Goal: Task Accomplishment & Management: Manage account settings

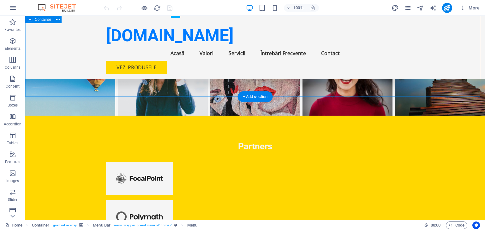
scroll to position [1567, 0]
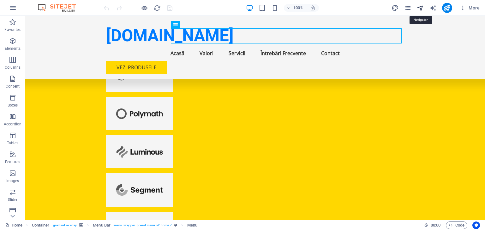
click at [420, 8] on icon "navigator" at bounding box center [419, 7] width 7 height 7
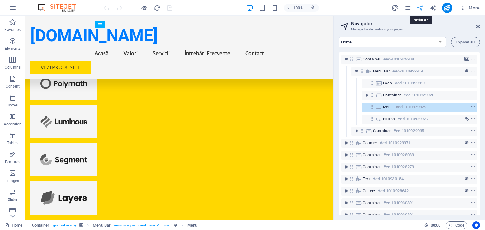
scroll to position [1536, 0]
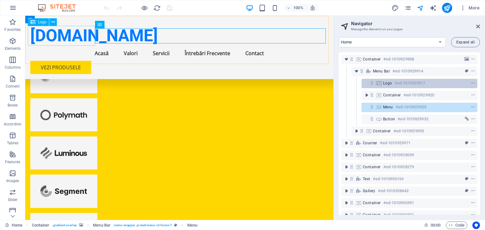
click at [383, 85] on span "Logo" at bounding box center [387, 83] width 9 height 5
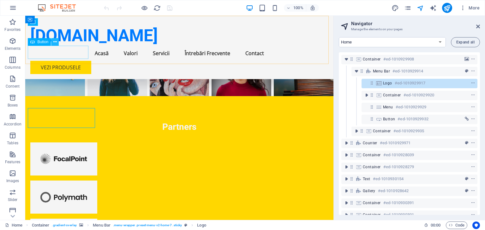
click at [55, 40] on icon at bounding box center [54, 42] width 3 height 7
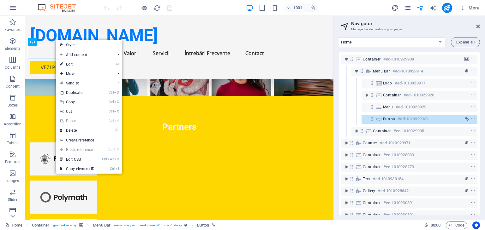
click at [211, 14] on div "100% More" at bounding box center [242, 7] width 484 height 15
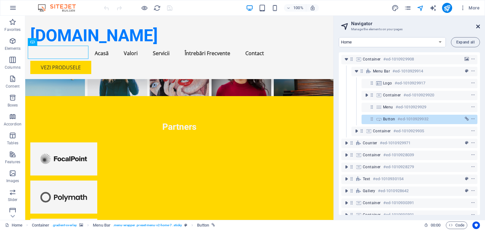
click at [476, 27] on icon at bounding box center [478, 26] width 4 height 5
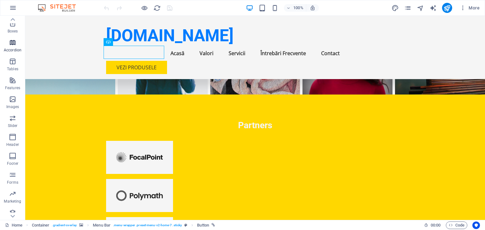
scroll to position [80, 0]
click at [10, 158] on p "Footer" at bounding box center [12, 158] width 11 height 5
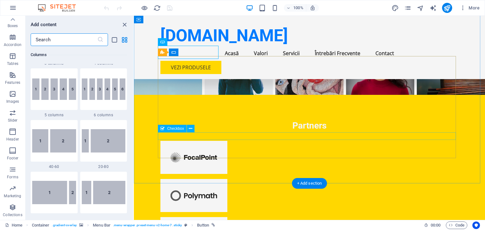
scroll to position [4177, 0]
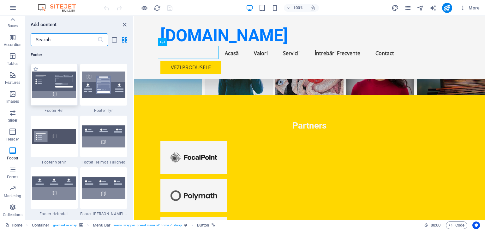
click at [61, 84] on img at bounding box center [54, 85] width 44 height 27
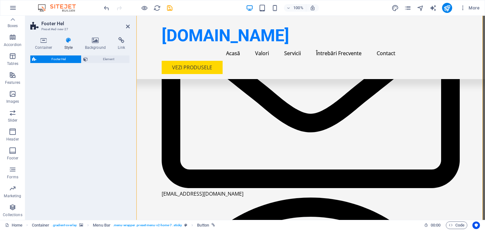
select select "%"
select select "rem"
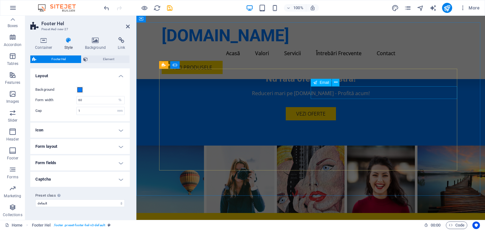
scroll to position [1829, 0]
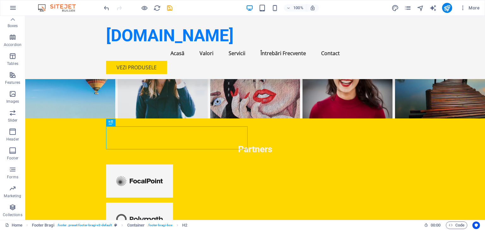
click at [57, 7] on img at bounding box center [59, 8] width 47 height 8
click at [74, 7] on img at bounding box center [59, 8] width 47 height 8
click at [47, 6] on img at bounding box center [59, 8] width 47 height 8
click at [41, 6] on img at bounding box center [59, 8] width 47 height 8
click at [10, 9] on icon "button" at bounding box center [13, 8] width 8 height 8
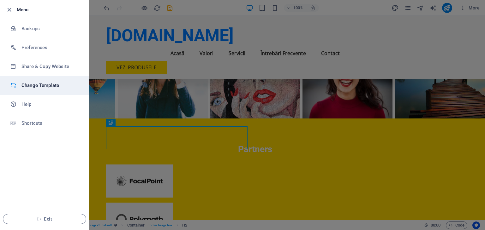
click at [41, 87] on h6 "Change Template" at bounding box center [50, 86] width 58 height 8
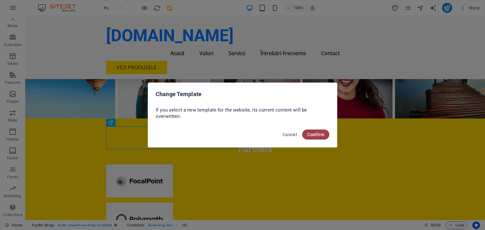
click at [315, 138] on button "Confirm" at bounding box center [315, 135] width 27 height 10
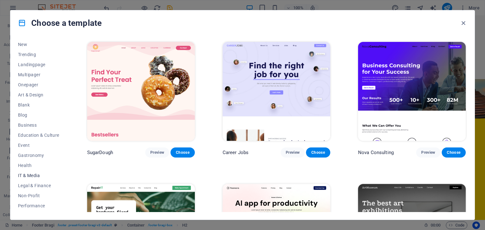
scroll to position [32, 0]
click at [32, 167] on span "IT & Media" at bounding box center [38, 165] width 41 height 5
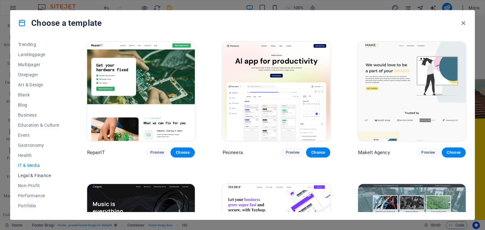
click at [32, 172] on button "Legal & Finance" at bounding box center [38, 176] width 41 height 10
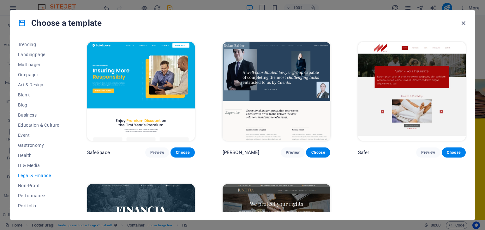
click at [460, 22] on icon "button" at bounding box center [462, 23] width 7 height 7
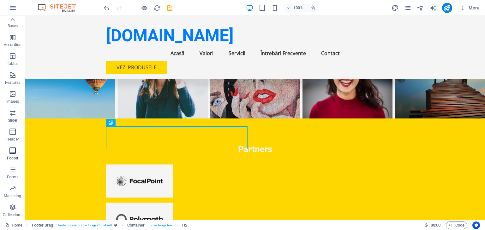
click at [12, 156] on span "Footer" at bounding box center [12, 154] width 25 height 15
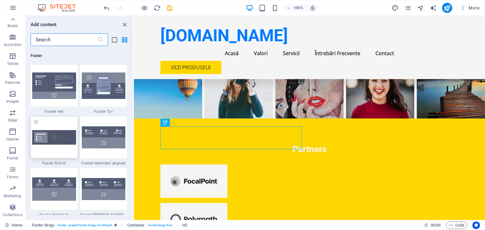
scroll to position [4177, 0]
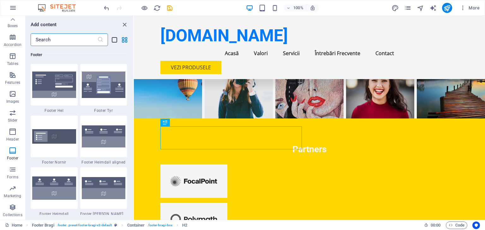
click at [116, 39] on icon "list-view" at bounding box center [114, 39] width 7 height 7
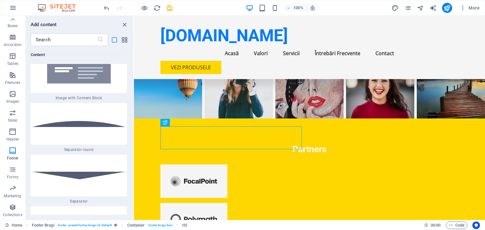
scroll to position [9770, 0]
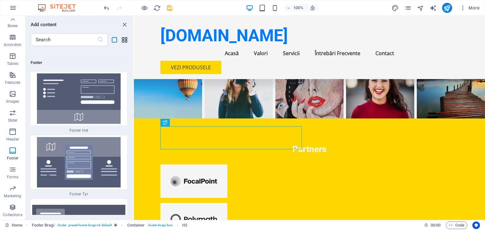
click at [121, 38] on icon "grid-view" at bounding box center [124, 39] width 7 height 7
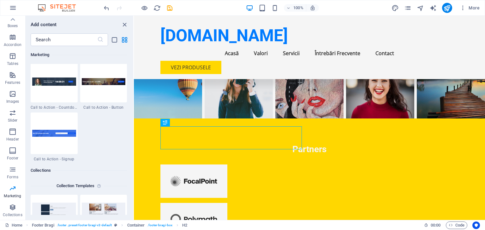
scroll to position [5533, 0]
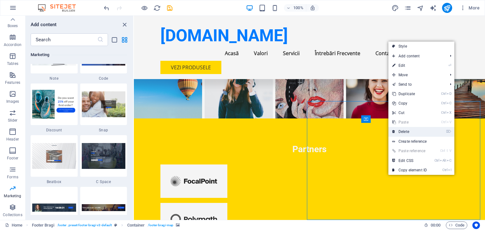
click at [408, 133] on link "⌦ Delete" at bounding box center [409, 131] width 42 height 9
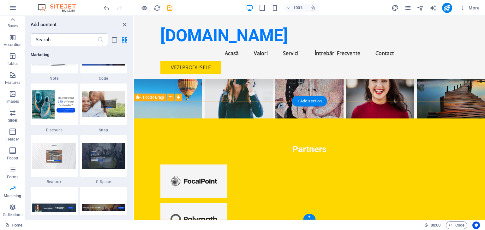
click at [316, 100] on div "+ Add section" at bounding box center [309, 101] width 35 height 11
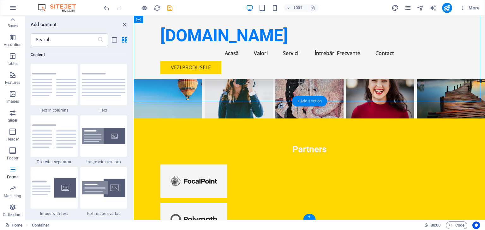
scroll to position [1104, 0]
click at [307, 215] on div "+" at bounding box center [309, 217] width 12 height 6
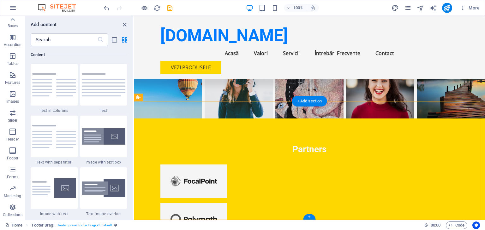
click at [307, 215] on div "+" at bounding box center [309, 217] width 12 height 6
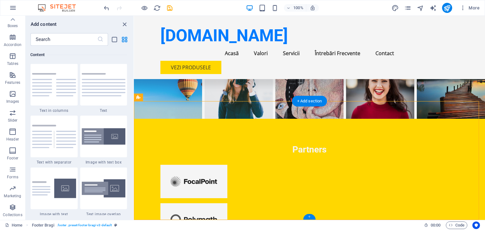
scroll to position [1830, 0]
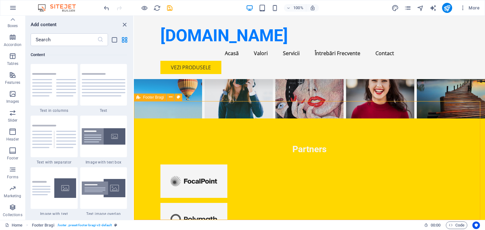
click at [140, 99] on div "Footer Bragi" at bounding box center [150, 98] width 32 height 8
click at [169, 98] on icon at bounding box center [170, 97] width 3 height 7
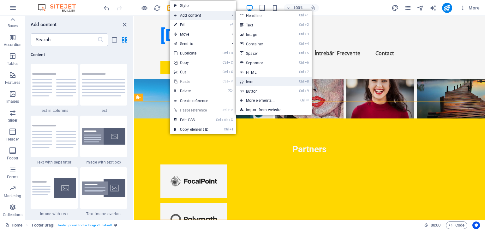
click at [257, 81] on link "Ctrl 8 Icon" at bounding box center [262, 81] width 52 height 9
select select "xMidYMid"
select select "px"
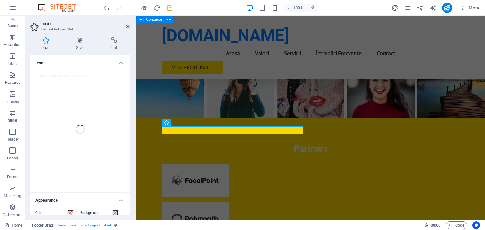
scroll to position [1829, 0]
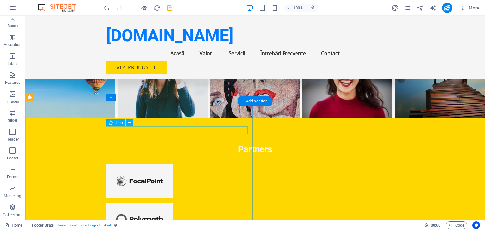
click at [129, 123] on icon at bounding box center [128, 122] width 3 height 7
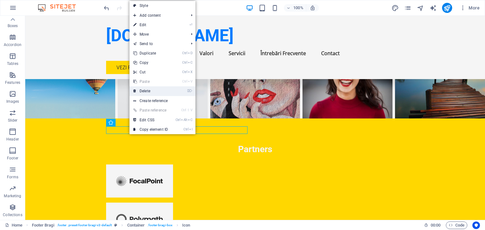
click at [152, 91] on link "⌦ Delete" at bounding box center [150, 90] width 42 height 9
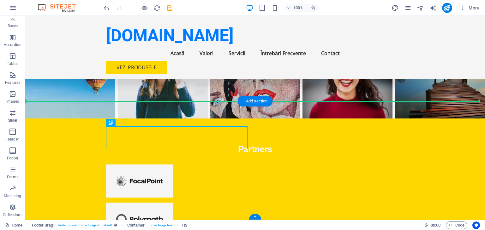
drag, startPoint x: 146, startPoint y: 138, endPoint x: 64, endPoint y: 133, distance: 81.9
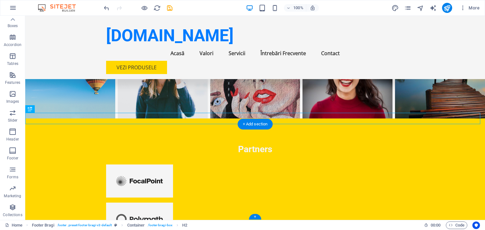
scroll to position [1840, 0]
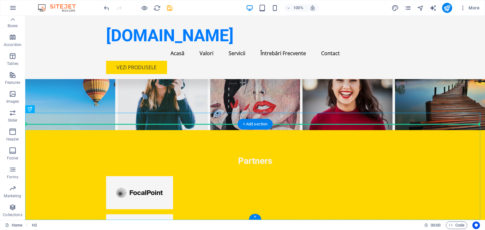
drag, startPoint x: 141, startPoint y: 117, endPoint x: 144, endPoint y: 146, distance: 29.5
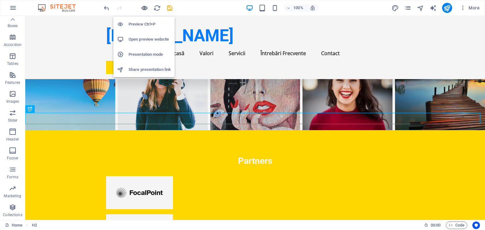
click at [146, 8] on icon "button" at bounding box center [144, 7] width 7 height 7
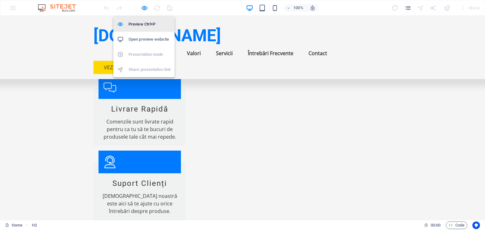
click at [142, 24] on h6 "Preview Ctrl+P" at bounding box center [149, 25] width 42 height 8
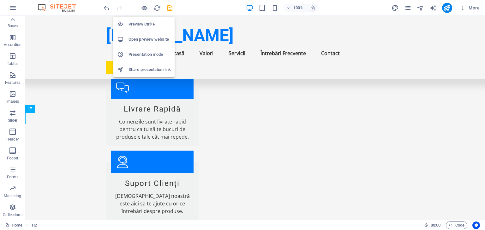
scroll to position [1840, 0]
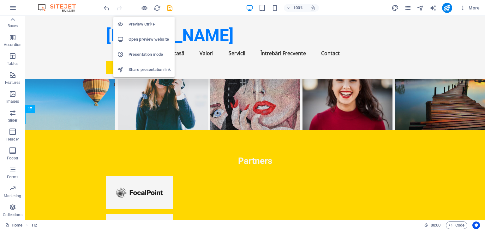
click at [137, 39] on h6 "Open preview website" at bounding box center [149, 40] width 42 height 8
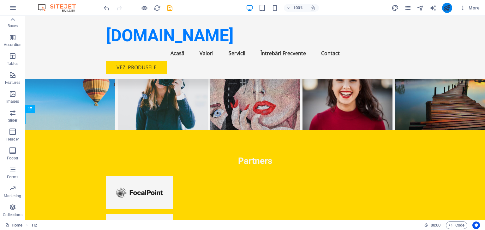
click at [450, 8] on icon "publish" at bounding box center [446, 7] width 7 height 7
checkbox input "false"
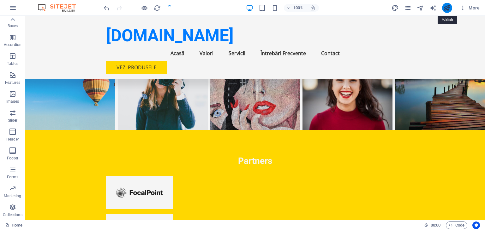
checkbox input "false"
click at [301, 9] on h6 "100%" at bounding box center [298, 8] width 10 height 8
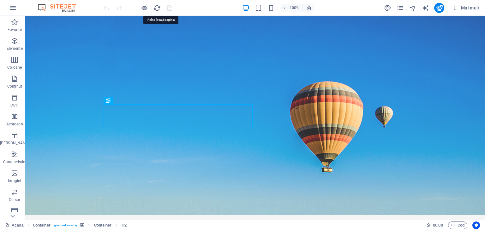
click at [155, 9] on icon "reîncărcare" at bounding box center [156, 7] width 7 height 7
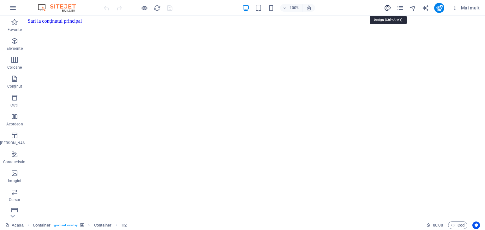
click at [389, 8] on icon "proiecta" at bounding box center [387, 7] width 7 height 7
select select "px"
select select "200"
select select "px"
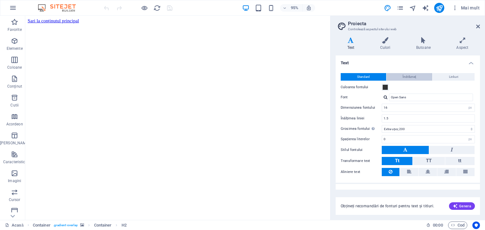
click at [412, 77] on font "Îndrăzneţ" at bounding box center [408, 76] width 13 height 3
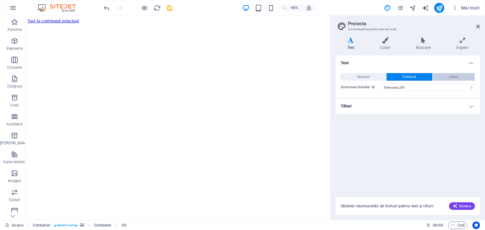
click at [449, 76] on font "Linkuri" at bounding box center [453, 76] width 9 height 3
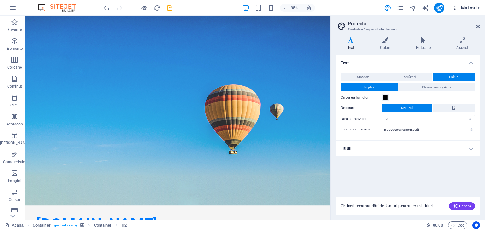
click at [469, 7] on font "Mai mult" at bounding box center [470, 7] width 19 height 5
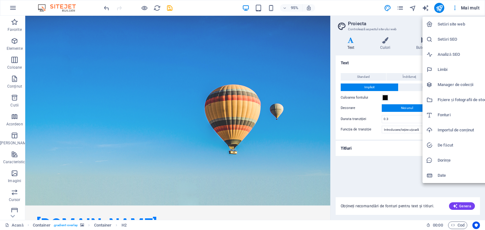
click at [457, 23] on font "Setări site web" at bounding box center [450, 24] width 27 height 5
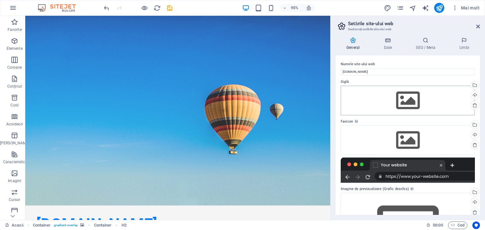
scroll to position [56, 0]
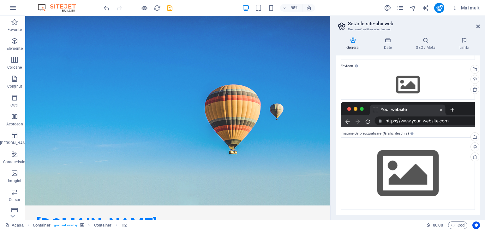
click at [357, 44] on h4 "General" at bounding box center [353, 43] width 37 height 13
click at [387, 44] on h4 "Date" at bounding box center [389, 43] width 32 height 13
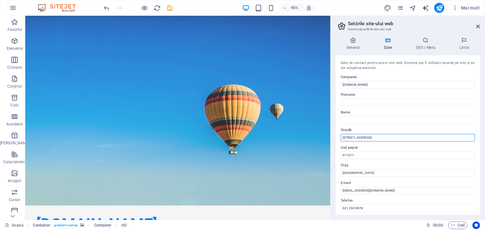
click at [373, 137] on input "Strada Exemplu 123" at bounding box center [407, 138] width 134 height 8
drag, startPoint x: 398, startPoint y: 152, endPoint x: 337, endPoint y: 140, distance: 62.8
click at [349, 137] on input "Strada Exemplu 123" at bounding box center [407, 138] width 134 height 8
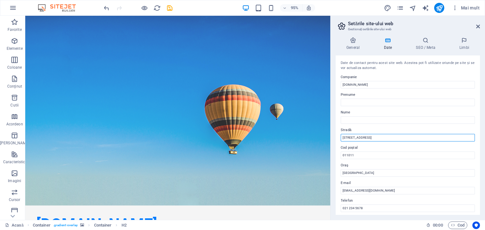
click at [349, 137] on input "Strada Exemplu 123" at bounding box center [407, 138] width 134 height 8
drag, startPoint x: 352, startPoint y: 137, endPoint x: 374, endPoint y: 138, distance: 21.8
click at [374, 138] on input "Strada Exemplu 123" at bounding box center [407, 138] width 134 height 8
type input "[STREET_ADDRESS]"
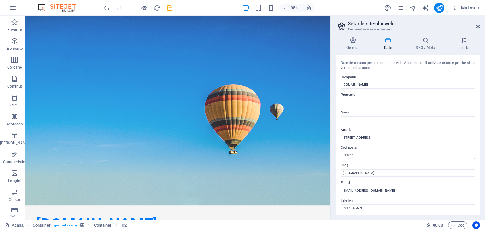
drag, startPoint x: 381, startPoint y: 171, endPoint x: 345, endPoint y: 162, distance: 38.1
type input "147148"
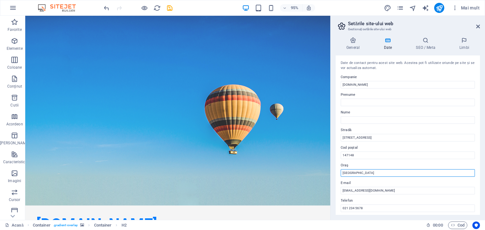
drag, startPoint x: 362, startPoint y: 173, endPoint x: 334, endPoint y: 174, distance: 27.8
click at [334, 174] on div "General Date SEO / Meta Limbi Numele site-ului web tecom.ro Siglă Trageți fișie…" at bounding box center [407, 126] width 154 height 188
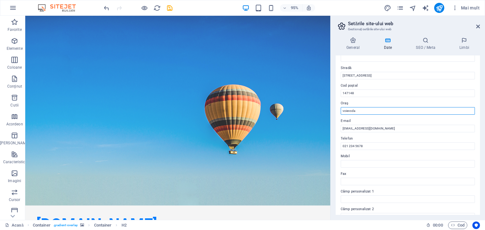
scroll to position [63, 0]
type input "voievoda"
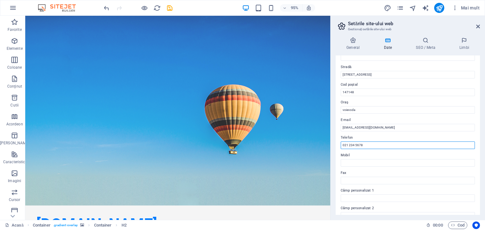
drag, startPoint x: 398, startPoint y: 163, endPoint x: 344, endPoint y: 153, distance: 54.8
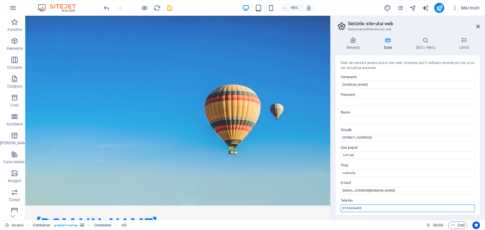
scroll to position [143, 0]
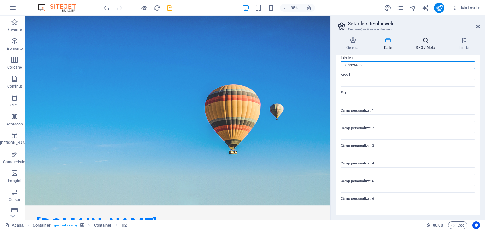
type input "0753326405"
click at [428, 47] on font "SEO / Meta" at bounding box center [424, 47] width 19 height 4
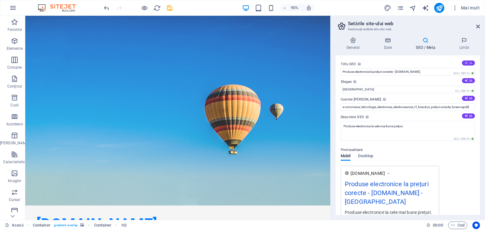
click at [467, 62] on button "IA" at bounding box center [468, 63] width 13 height 5
type input "[DOMAIN_NAME]: Quality Electronics Deals"
click at [354, 78] on div "Sloganul site-ului dvs. web." at bounding box center [373, 72] width 50 height 9
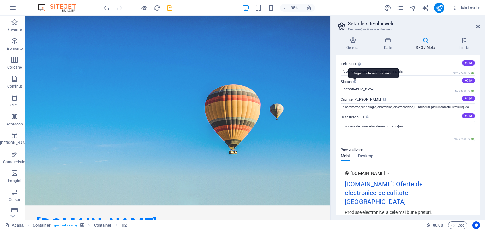
click at [354, 86] on input "Berlin" at bounding box center [407, 90] width 134 height 8
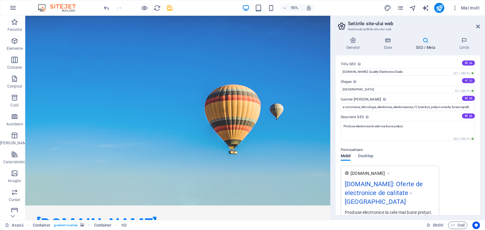
click at [465, 80] on icon at bounding box center [465, 80] width 3 height 3
type input "Quality Electronics, Fair Prices, Fast Delivery!"
click at [465, 98] on icon at bounding box center [465, 98] width 3 height 3
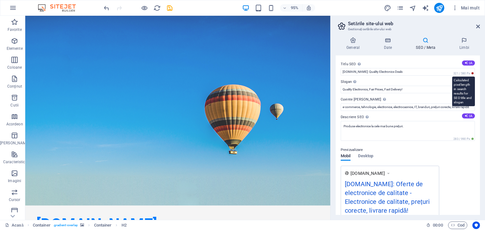
type input "Tecom electronic products, affordable electronics, IT equipment, home appliance…"
click at [471, 72] on span "321 / 580 Px" at bounding box center [463, 73] width 23 height 4
click at [462, 129] on textarea "Produse electronice la cele mai bune prețuri." at bounding box center [407, 131] width 134 height 20
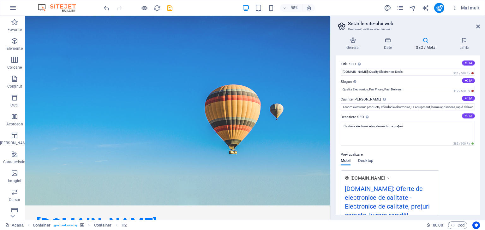
click at [465, 115] on icon at bounding box center [465, 115] width 3 height 3
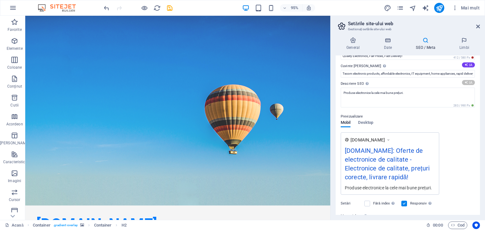
scroll to position [95, 0]
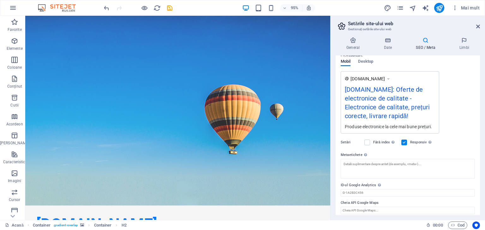
type textarea "Explore the latest electronics at [DOMAIN_NAME]! Quality products from top bran…"
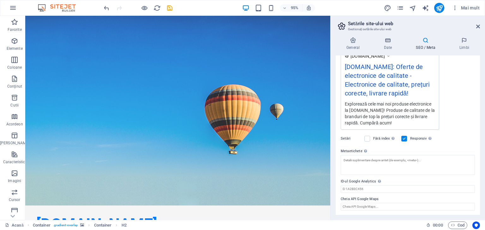
scroll to position [0, 0]
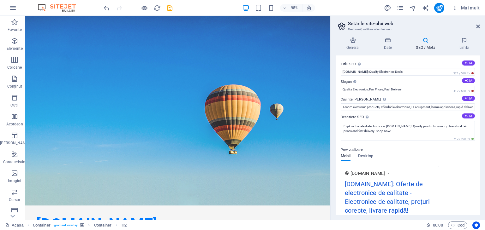
click at [461, 34] on div "General Date SEO / Meta Limbi Numele site-ului web tecom.ro Siglă Trageți fișie…" at bounding box center [407, 126] width 154 height 188
click at [465, 43] on icon at bounding box center [463, 40] width 31 height 6
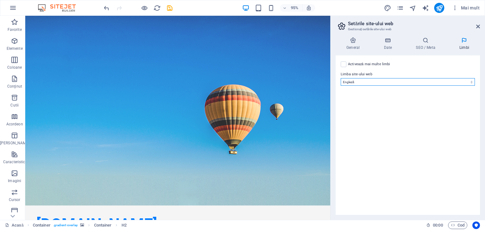
click at [399, 85] on select "Abhaziană Departe afrikaans Akan albanez Amharică arabic Aragonez armean Assame…" at bounding box center [407, 82] width 134 height 8
select select "131"
click at [340, 78] on select "Abhaziană Departe afrikaans Akan albanez Amharică arabic Aragonez armean Assame…" at bounding box center [407, 82] width 134 height 8
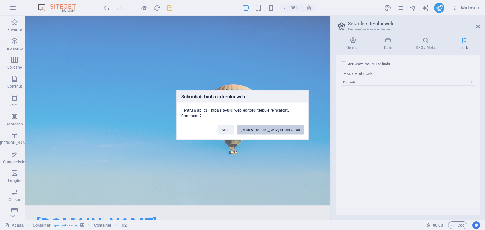
click at [271, 130] on font "Salvați și reîncărcați" at bounding box center [269, 130] width 59 height 4
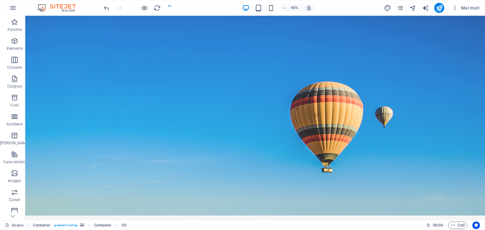
checkbox input "false"
click at [465, 9] on font "Mai mult" at bounding box center [470, 7] width 19 height 5
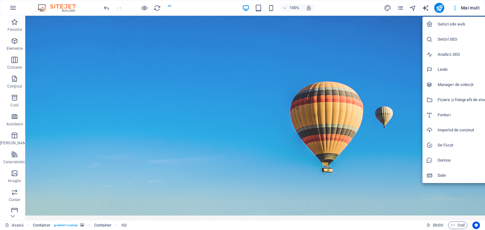
click at [457, 27] on body "tecom.ro Acasă Favorite Elemente Coloane Conţinut Cutii Acordeon Tabele Caracte…" at bounding box center [242, 115] width 485 height 230
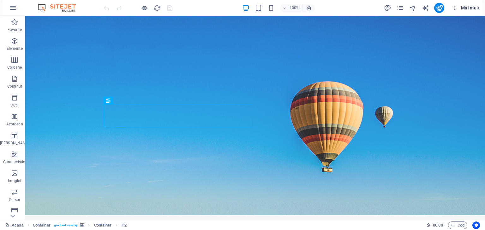
click at [469, 6] on font "Mai mult" at bounding box center [470, 7] width 19 height 5
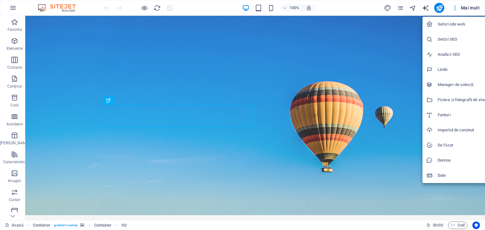
click at [450, 17] on li "Setări site web" at bounding box center [456, 24] width 68 height 15
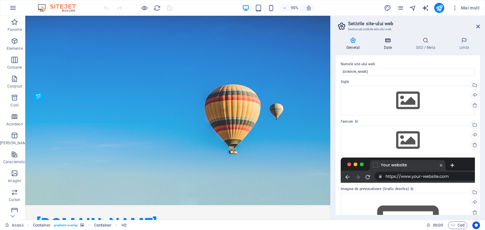
click at [390, 49] on font "Date" at bounding box center [388, 47] width 8 height 4
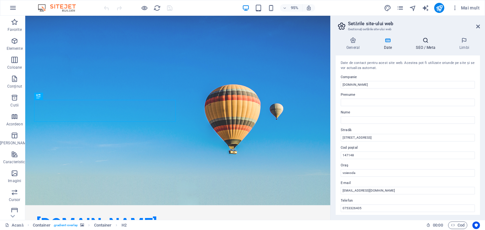
click at [418, 46] on font "SEO / Meta" at bounding box center [424, 47] width 19 height 4
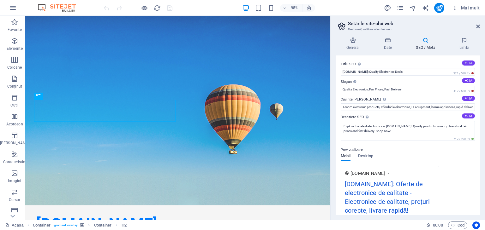
click at [466, 61] on icon at bounding box center [465, 62] width 3 height 3
type input "Produse Electronice Tecom.ro"
click at [467, 83] on label "Slogan Sloganul site-ului dvs. web. IA" at bounding box center [407, 82] width 134 height 8
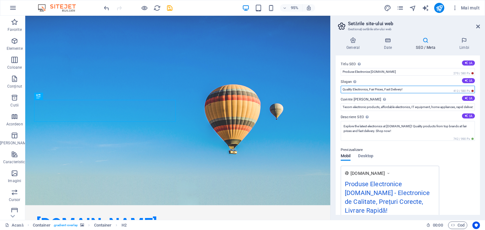
click at [467, 86] on input "Quality Electronics, Fair Prices, Fast Delivery!" at bounding box center [407, 90] width 134 height 8
click at [469, 81] on font "IA" at bounding box center [470, 81] width 3 height 4
click at [469, 98] on font "IA" at bounding box center [470, 99] width 3 height 4
type input "Tehnologie de top, prețuri corecte, satisfacție garantată!"
click at [469, 115] on font "IA" at bounding box center [470, 116] width 3 height 4
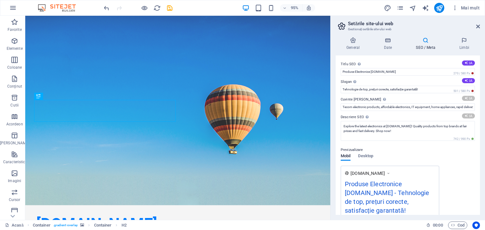
type input "produse electronice, electrocasnice, echipamente IT, livrare rapidă, suport cli…"
type textarea "Descoperiți electronice de top la prețuri accesibile pe Tecom.ro. Livrare rapid…"
click at [457, 42] on icon at bounding box center [463, 40] width 31 height 6
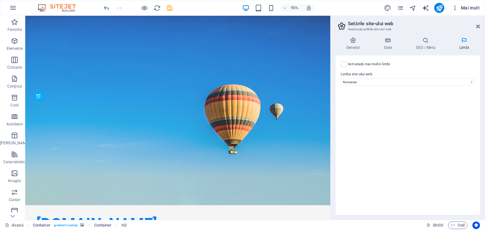
click at [472, 7] on font "Mai mult" at bounding box center [470, 7] width 19 height 5
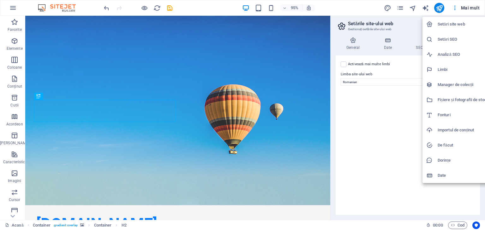
click at [450, 38] on font "Setări SEO" at bounding box center [447, 39] width 20 height 5
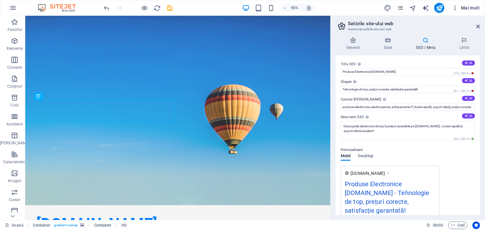
click at [467, 8] on font "Mai mult" at bounding box center [470, 7] width 19 height 5
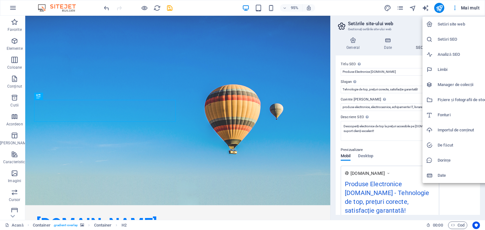
click at [440, 83] on font "Manager de colecții" at bounding box center [455, 84] width 36 height 5
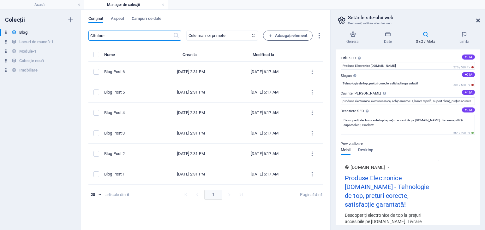
click at [477, 19] on icon at bounding box center [478, 20] width 4 height 5
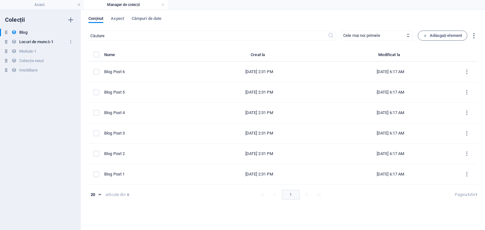
click at [34, 39] on font "Locuri de muncă-1" at bounding box center [36, 41] width 34 height 5
click at [26, 50] on font "Module-1" at bounding box center [27, 51] width 17 height 5
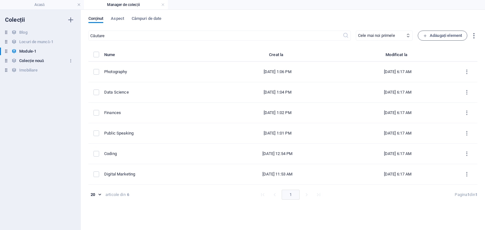
click at [26, 59] on font "Colecție nouă" at bounding box center [31, 60] width 25 height 5
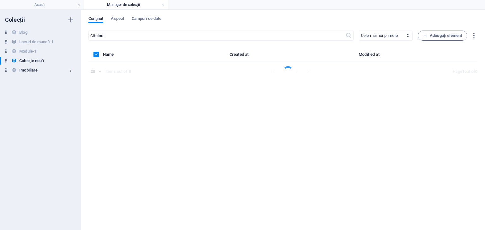
click at [25, 68] on font "Imobiliare" at bounding box center [28, 70] width 18 height 5
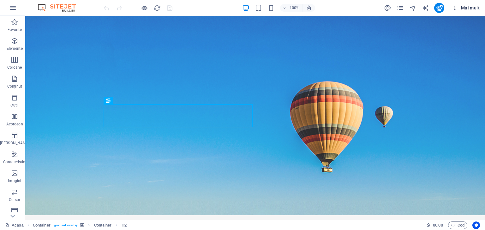
click at [475, 9] on font "Mai mult" at bounding box center [470, 7] width 19 height 5
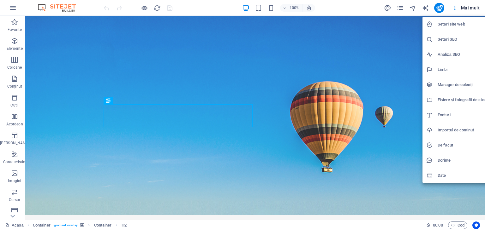
click at [445, 128] on font "Importul de conținut" at bounding box center [455, 130] width 36 height 5
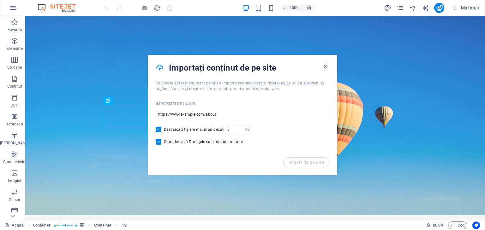
click at [311, 163] on div "Import de pe site" at bounding box center [242, 166] width 189 height 18
click at [221, 114] on input "url" at bounding box center [243, 114] width 174 height 11
type input "[DOMAIN_NAME]"
click at [306, 158] on div "Importați conținut de pe site Folosește acest instrument pentru a importa conți…" at bounding box center [242, 115] width 189 height 121
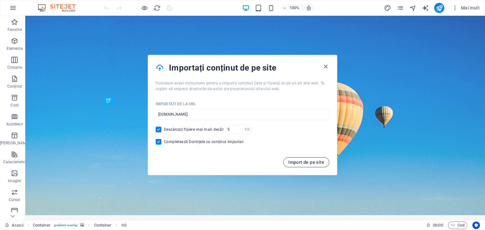
click at [306, 160] on font "Import de pe site" at bounding box center [306, 162] width 36 height 5
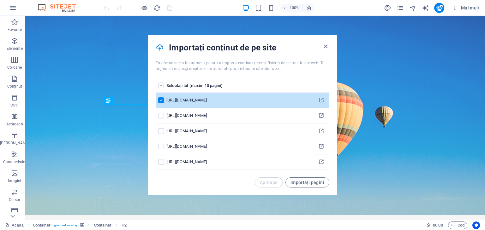
click at [163, 87] on label "listă de pagini" at bounding box center [161, 86] width 6 height 6
click at [0, 0] on input "listă de pagini" at bounding box center [0, 0] width 0 height 0
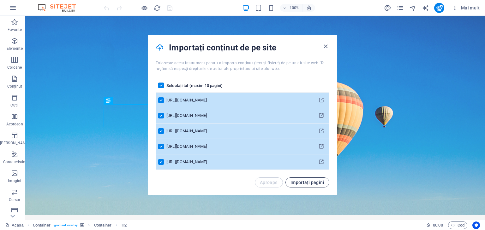
click at [313, 185] on font "Importați pagini" at bounding box center [307, 182] width 34 height 5
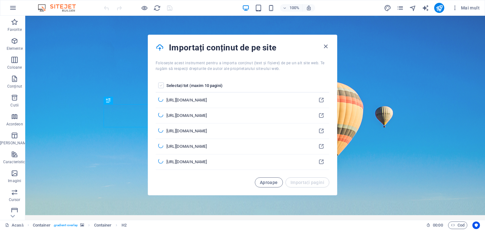
click at [159, 88] on label "listă de pagini" at bounding box center [161, 86] width 6 height 6
click at [0, 0] on input "listă de pagini" at bounding box center [0, 0] width 0 height 0
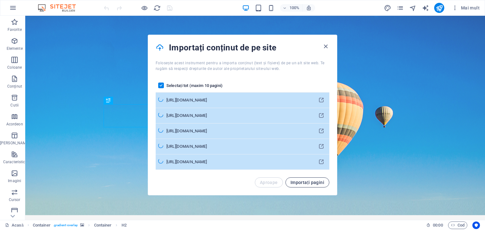
click at [299, 181] on font "Importați pagini" at bounding box center [307, 182] width 34 height 5
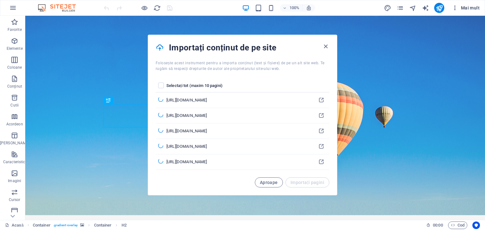
click at [471, 7] on font "Mai mult" at bounding box center [470, 7] width 19 height 5
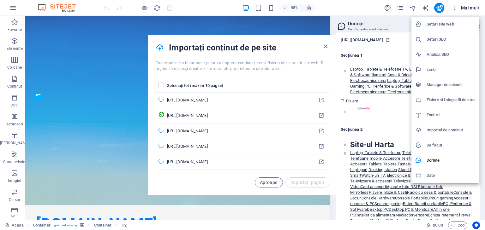
scroll to position [68, 0]
click at [335, 6] on div at bounding box center [242, 115] width 485 height 230
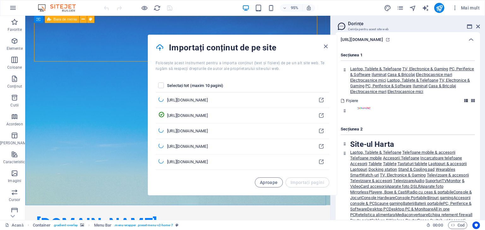
click at [62, 18] on font "Bara de meniu" at bounding box center [64, 19] width 23 height 4
click at [62, 21] on div "Bara de meniu" at bounding box center [62, 19] width 34 height 7
click at [81, 19] on button at bounding box center [83, 19] width 7 height 7
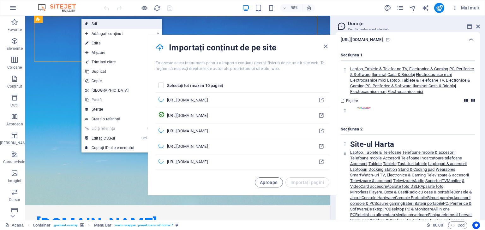
click at [95, 24] on font "Stil" at bounding box center [94, 24] width 6 height 4
select select "rem"
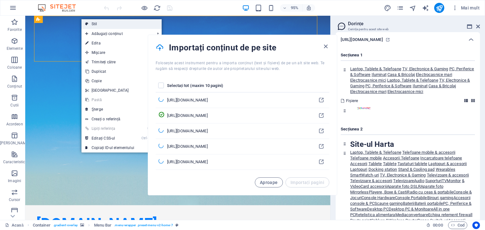
select select "preset-menu-v2-home-7"
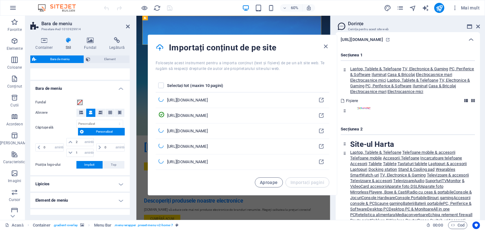
scroll to position [162, 0]
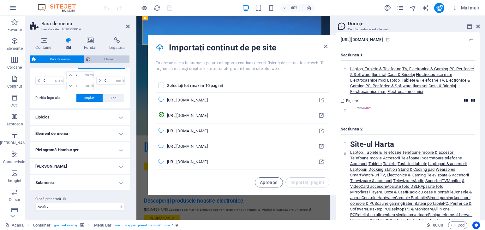
click at [118, 61] on span "Element" at bounding box center [109, 60] width 35 height 8
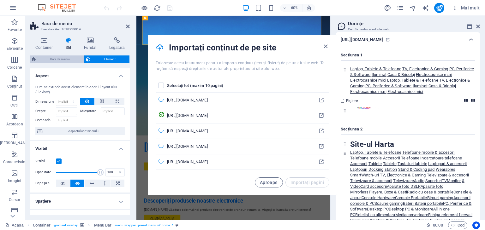
click at [60, 58] on font "Bara de meniu" at bounding box center [60, 58] width 20 height 3
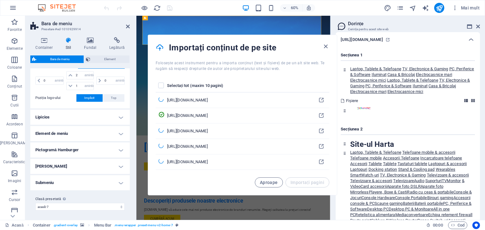
click at [119, 116] on h4 "Lipicios" at bounding box center [79, 117] width 99 height 15
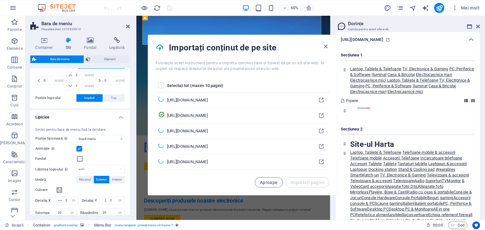
click at [119, 116] on h4 "Lipicios" at bounding box center [79, 115] width 99 height 11
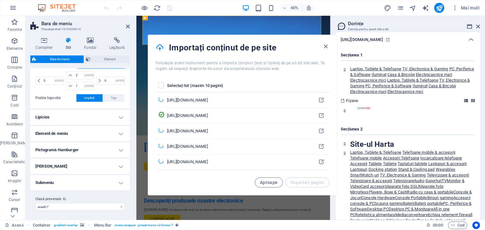
click at [119, 136] on h4 "Element de meniu" at bounding box center [79, 133] width 99 height 15
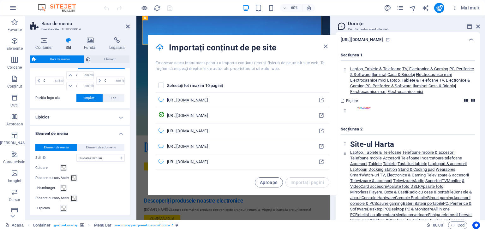
click at [119, 133] on h4 "Element de meniu" at bounding box center [79, 131] width 99 height 11
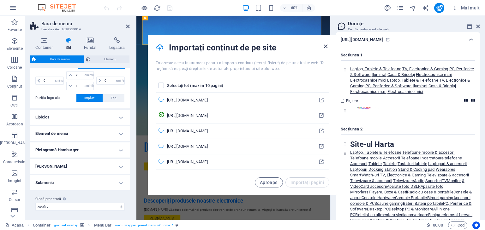
click at [326, 44] on icon "button" at bounding box center [325, 46] width 7 height 7
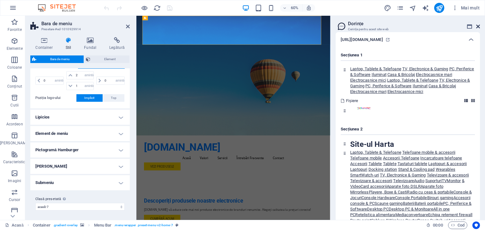
click at [479, 26] on icon at bounding box center [478, 26] width 4 height 5
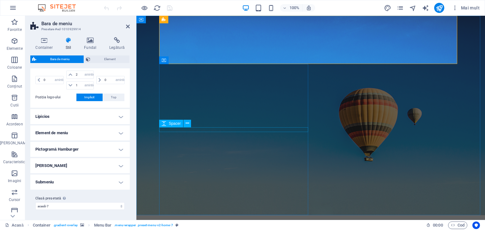
scroll to position [154, 0]
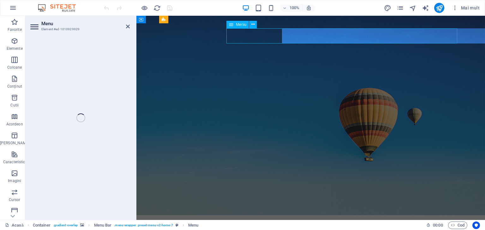
select select
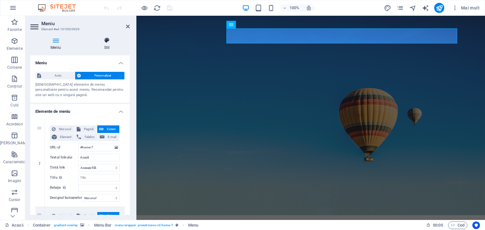
click at [105, 44] on h4 "Stil" at bounding box center [107, 43] width 46 height 13
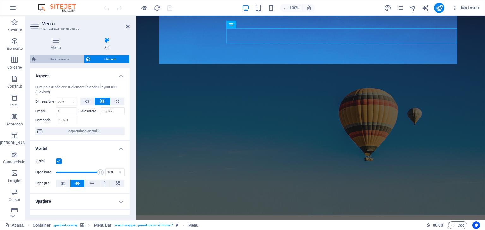
click at [59, 60] on font "Bara de meniu" at bounding box center [60, 58] width 20 height 3
select select "rem"
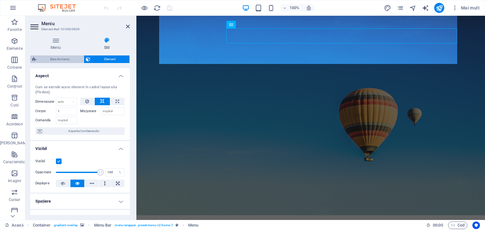
select select "preset-menu-v2-home-7"
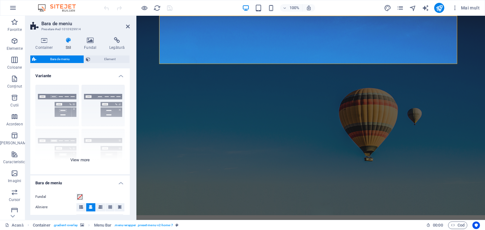
click at [60, 86] on div "Frontieră Centrat Implicit Fix Loki Declanșator Lat XXL" at bounding box center [79, 127] width 99 height 95
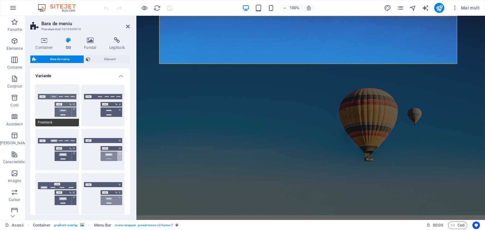
click at [60, 103] on button "Frontieră" at bounding box center [57, 106] width 44 height 42
type input "1"
select select "rem"
type input "1"
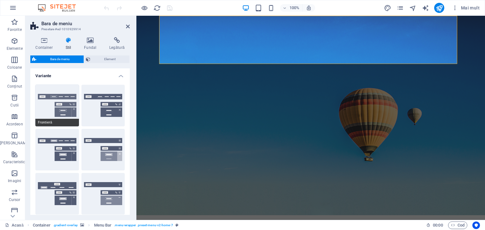
type input "1"
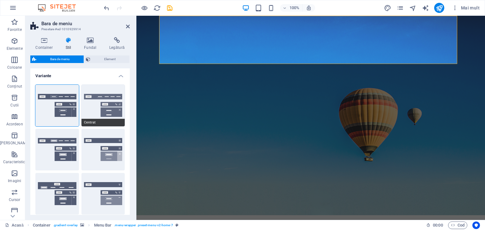
click at [87, 102] on button "Centrat" at bounding box center [103, 106] width 44 height 42
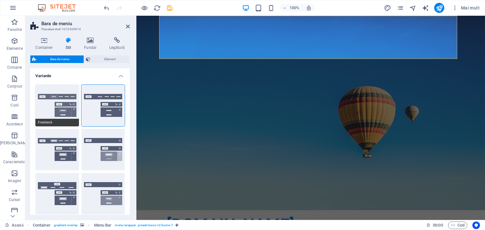
click at [61, 101] on button "Frontieră" at bounding box center [57, 106] width 44 height 42
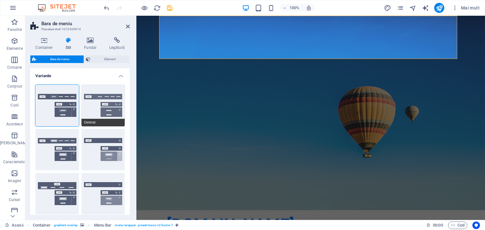
click at [101, 102] on button "Centrat" at bounding box center [103, 106] width 44 height 42
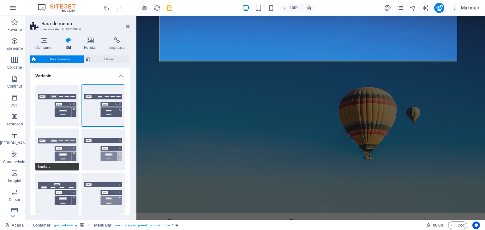
click at [57, 140] on button "Implicit" at bounding box center [57, 150] width 44 height 42
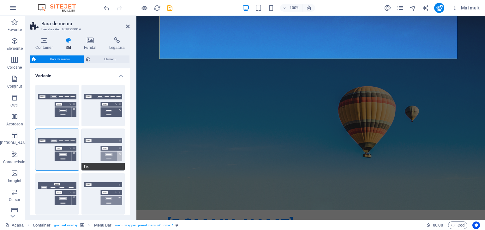
click at [101, 150] on button "Fix" at bounding box center [103, 150] width 44 height 42
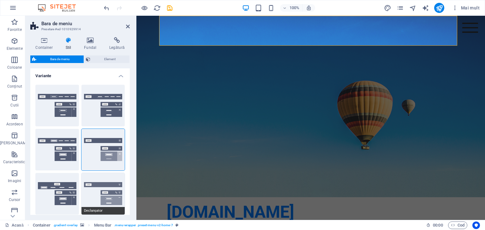
click at [97, 185] on button "Declanșator" at bounding box center [103, 194] width 44 height 42
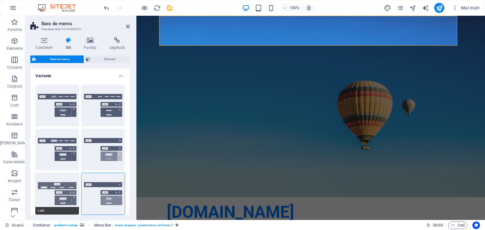
click at [62, 186] on button "Loki" at bounding box center [57, 194] width 44 height 42
type input "0"
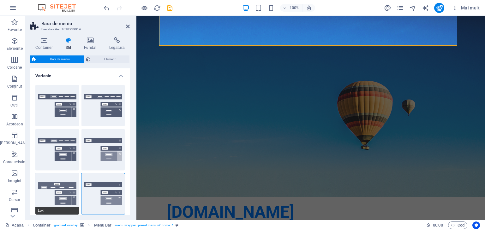
type input "0"
select select "DISABLED_OPTION_VALUE"
type input "2"
type input "1"
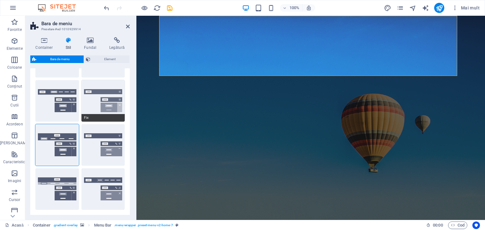
scroll to position [0, 0]
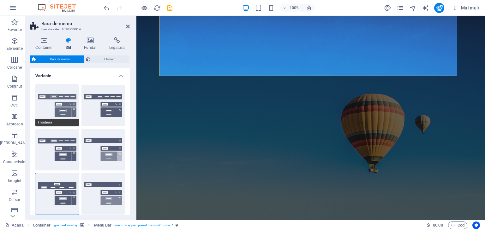
click at [62, 115] on button "Frontieră" at bounding box center [57, 106] width 44 height 42
type input "1"
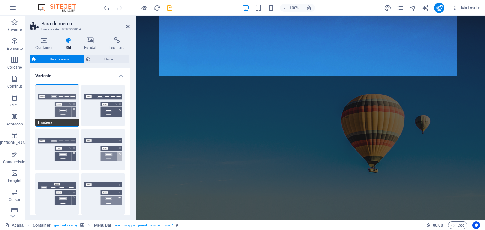
type input "1"
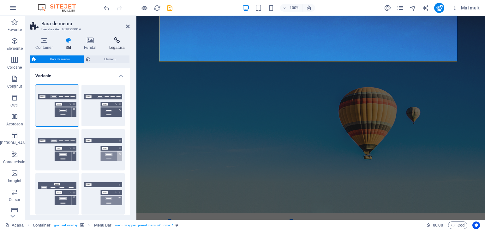
click at [116, 45] on font "Legătură" at bounding box center [116, 47] width 15 height 4
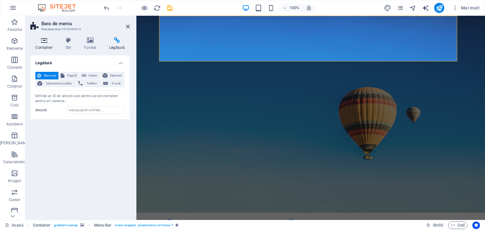
click at [48, 45] on h4 "Container" at bounding box center [45, 43] width 30 height 13
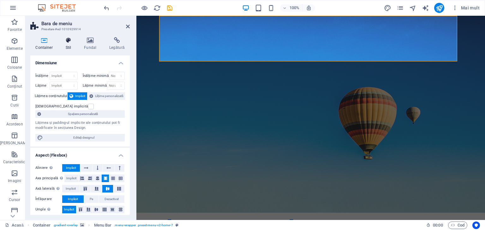
click at [64, 41] on icon at bounding box center [68, 40] width 16 height 6
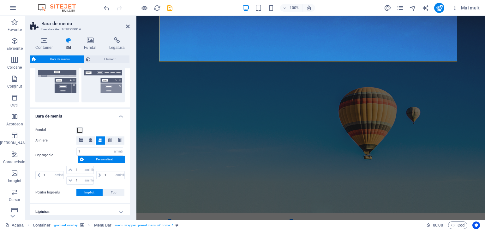
scroll to position [188, 0]
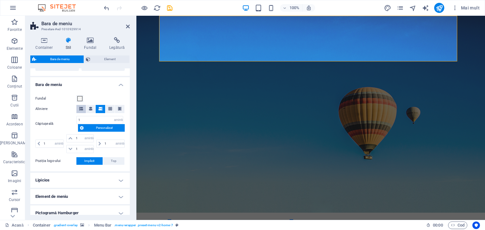
click at [83, 108] on icon at bounding box center [81, 109] width 4 height 4
click at [93, 108] on button at bounding box center [90, 109] width 9 height 8
click at [98, 108] on icon at bounding box center [100, 109] width 4 height 4
click at [83, 128] on icon at bounding box center [82, 128] width 4 height 8
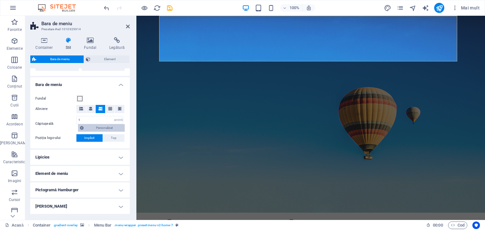
click at [83, 128] on icon at bounding box center [82, 128] width 4 height 8
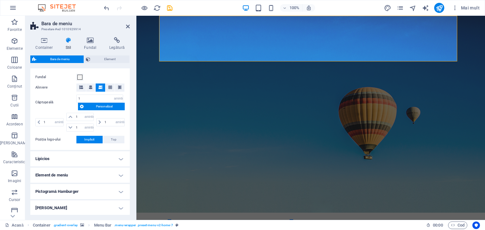
scroll to position [220, 0]
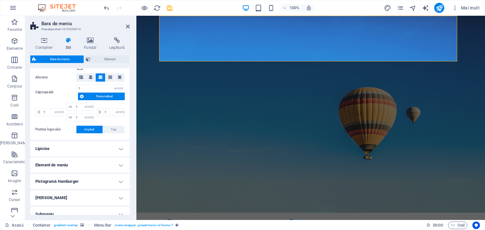
click at [123, 160] on h4 "Element de meniu" at bounding box center [79, 165] width 99 height 15
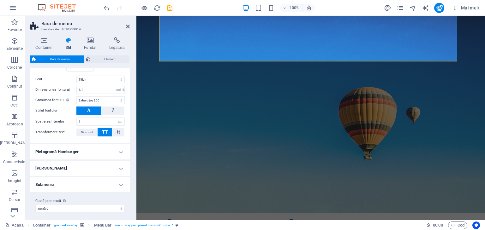
scroll to position [482, 0]
click at [118, 150] on h4 "Pictogramă Hamburger" at bounding box center [79, 151] width 99 height 15
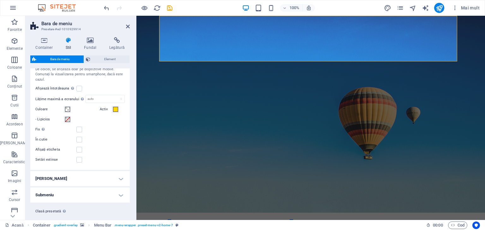
scroll to position [588, 0]
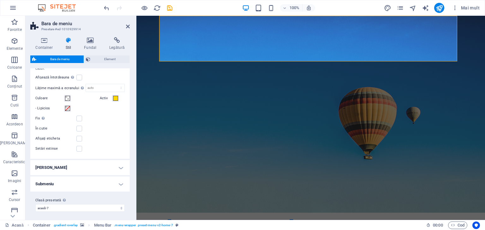
click at [118, 168] on h4 "Meniu Hamburger" at bounding box center [79, 167] width 99 height 15
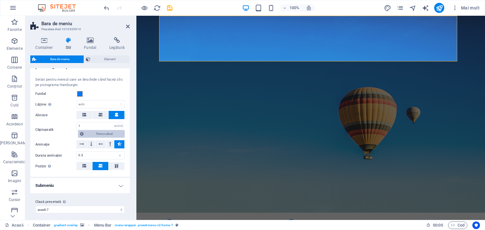
scroll to position [689, 0]
click at [116, 186] on h4 "Submeniu" at bounding box center [79, 185] width 99 height 15
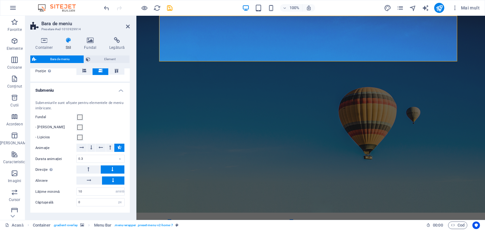
scroll to position [803, 0]
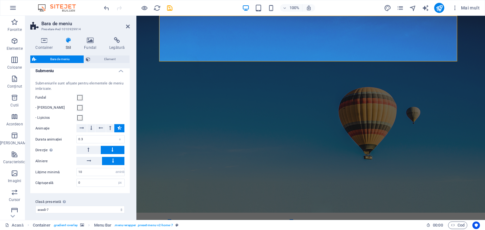
click at [101, 54] on div "Container Stil Fundal Legătură Dimensiune Înălţime Implicit px amintire % vh VW…" at bounding box center [79, 126] width 99 height 178
click at [101, 55] on div "Container Stil Fundal Legătură Dimensiune Înălţime Implicit px amintire % vh VW…" at bounding box center [79, 126] width 99 height 178
click at [100, 60] on span "Element" at bounding box center [109, 60] width 35 height 8
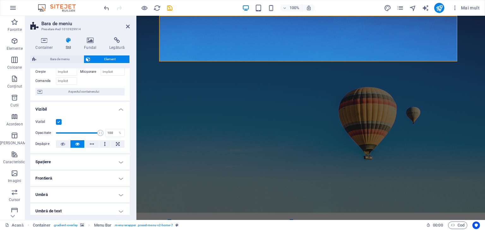
scroll to position [63, 0]
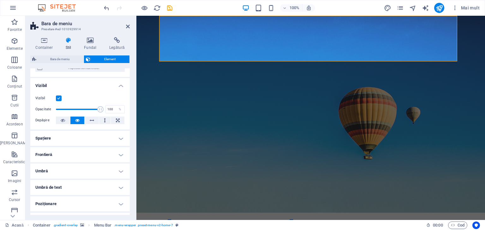
click at [103, 202] on h4 "Poziționare" at bounding box center [79, 204] width 99 height 15
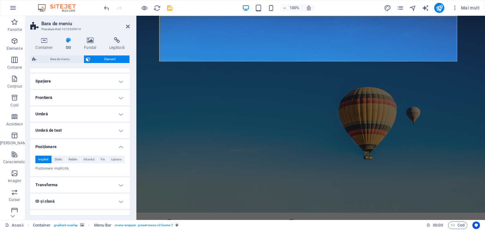
scroll to position [147, 0]
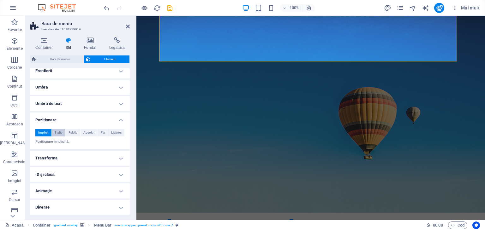
click at [58, 134] on font "Static" at bounding box center [59, 132] width 8 height 3
click at [66, 132] on button "Relativ" at bounding box center [72, 133] width 15 height 8
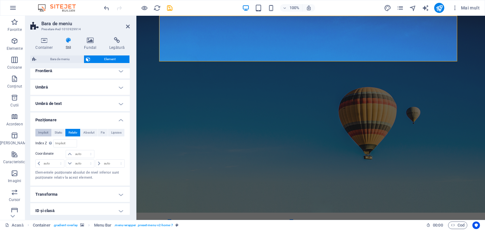
click at [42, 133] on font "Implicit" at bounding box center [43, 132] width 10 height 3
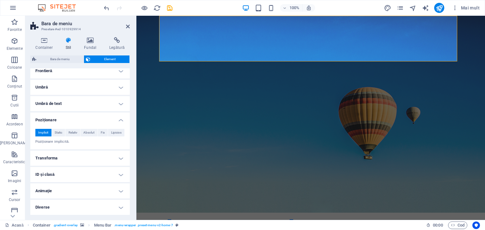
click at [82, 103] on h4 "Umbră de text" at bounding box center [79, 103] width 99 height 15
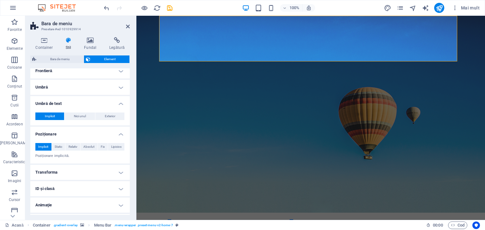
click at [76, 86] on h4 "Umbră" at bounding box center [79, 87] width 99 height 15
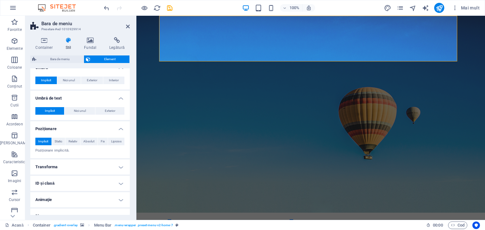
scroll to position [175, 0]
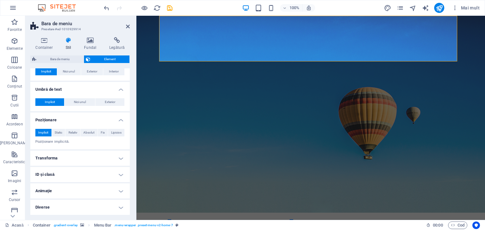
click at [86, 192] on h4 "Animaţie" at bounding box center [79, 191] width 99 height 15
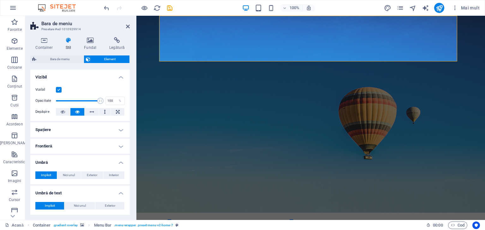
scroll to position [196, 0]
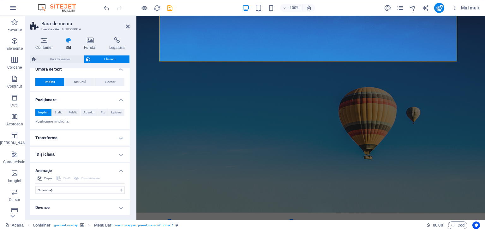
click at [88, 210] on h4 "Diverse" at bounding box center [79, 207] width 99 height 15
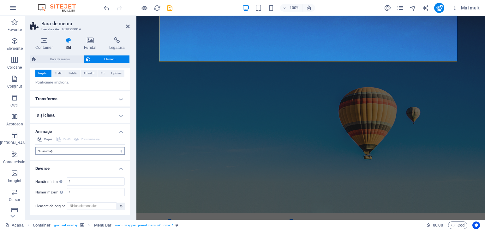
scroll to position [0, 0]
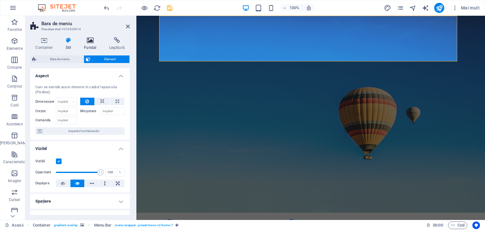
click at [87, 40] on icon at bounding box center [90, 40] width 23 height 6
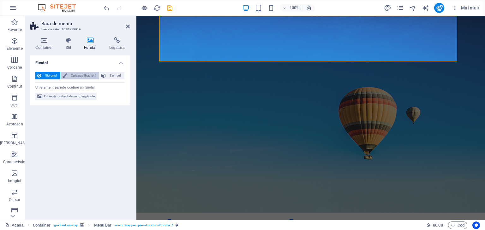
click at [83, 72] on span "Culoare / Gradient" at bounding box center [83, 76] width 28 height 8
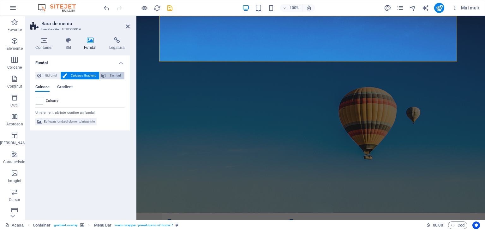
click at [119, 76] on font "Element" at bounding box center [114, 75] width 11 height 3
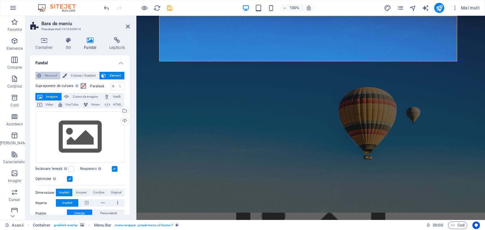
click at [49, 75] on font "Nici unul" at bounding box center [51, 75] width 12 height 3
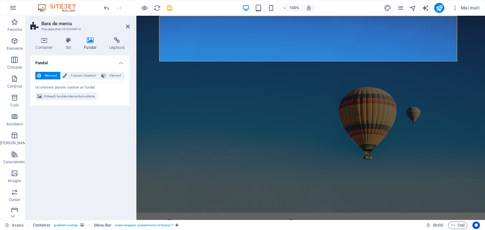
click at [127, 23] on h2 "Bara de meniu" at bounding box center [85, 24] width 88 height 6
click at [127, 25] on icon at bounding box center [128, 26] width 4 height 5
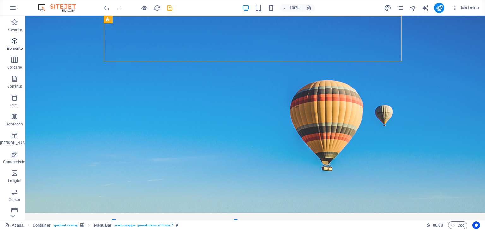
click at [17, 45] on span "Elemente" at bounding box center [14, 44] width 29 height 15
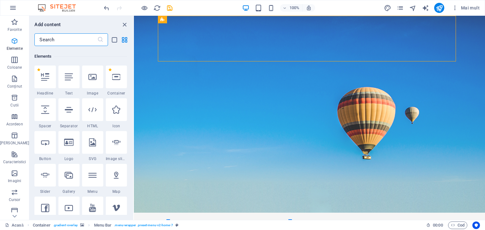
scroll to position [67, 0]
click at [65, 34] on input "text" at bounding box center [65, 39] width 62 height 13
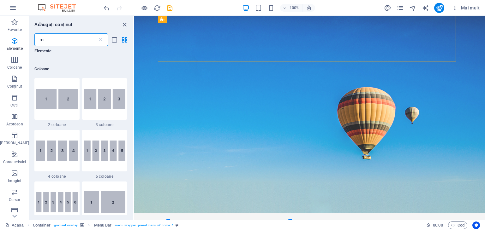
scroll to position [0, 0]
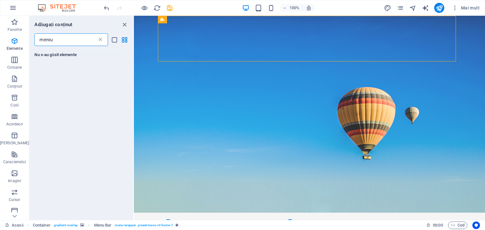
type input "meniu"
click at [99, 39] on icon at bounding box center [100, 40] width 6 height 6
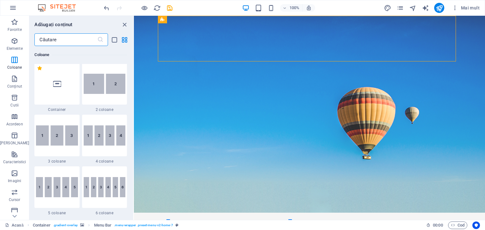
scroll to position [347, 0]
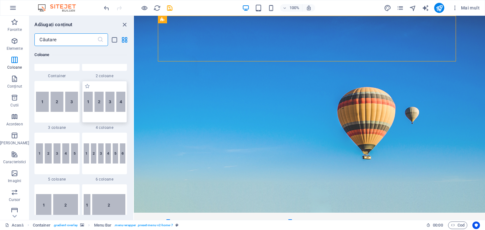
click at [112, 102] on img at bounding box center [105, 102] width 42 height 21
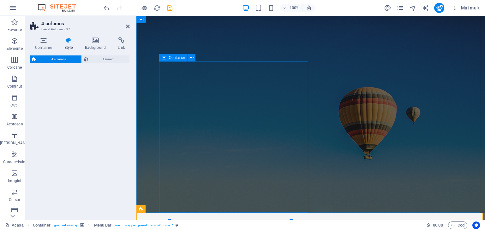
select select "rem"
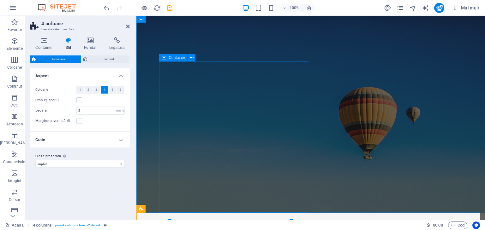
drag, startPoint x: 249, startPoint y: 118, endPoint x: 377, endPoint y: 103, distance: 129.3
click at [16, 180] on font "Imagini" at bounding box center [14, 181] width 13 height 4
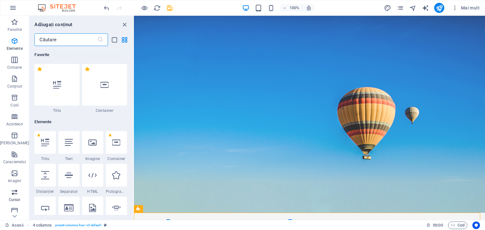
scroll to position [3199, 0]
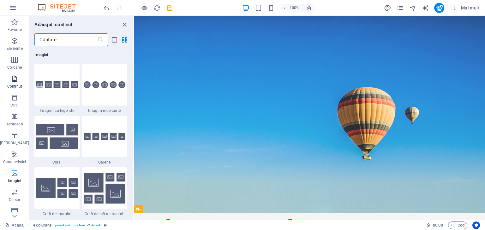
click at [13, 78] on icon "button" at bounding box center [15, 79] width 8 height 8
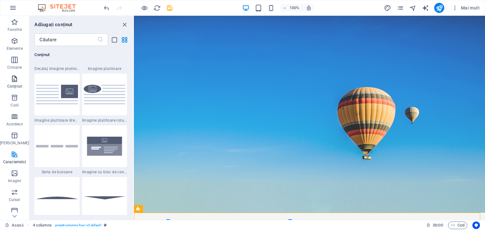
scroll to position [1104, 0]
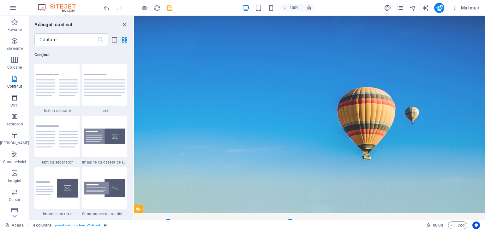
click at [11, 100] on icon "button" at bounding box center [15, 98] width 8 height 8
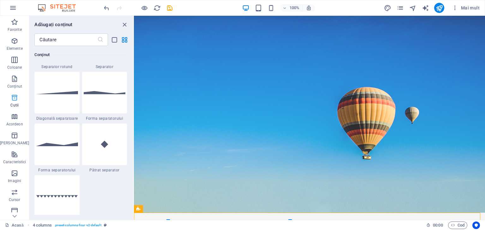
scroll to position [1740, 0]
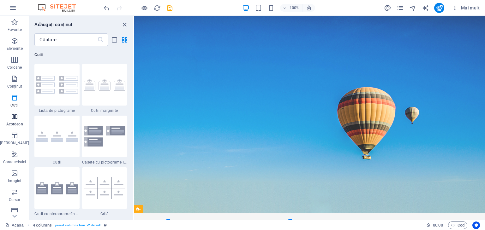
click at [11, 115] on icon "button" at bounding box center [15, 117] width 8 height 8
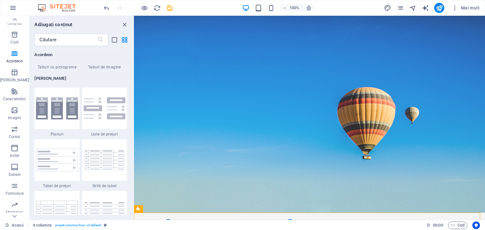
scroll to position [2172, 0]
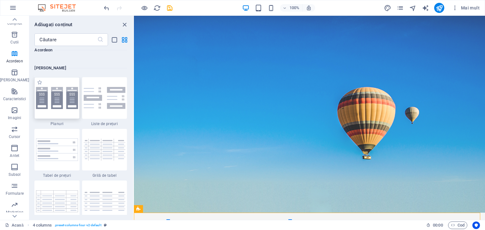
click at [73, 96] on img at bounding box center [57, 98] width 42 height 22
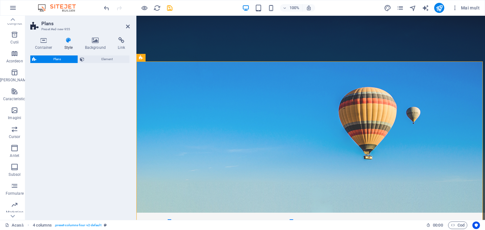
select select "rem"
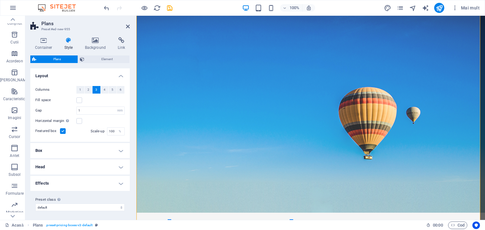
scroll to position [304, 0]
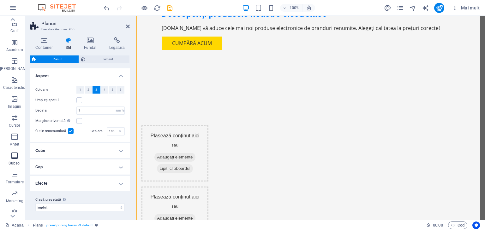
scroll to position [80, 0]
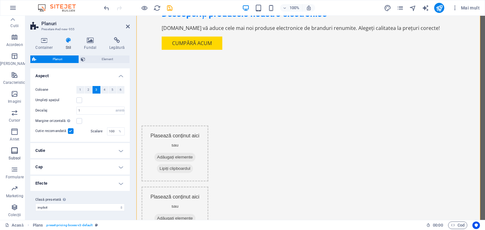
click at [13, 153] on icon "button" at bounding box center [15, 151] width 8 height 8
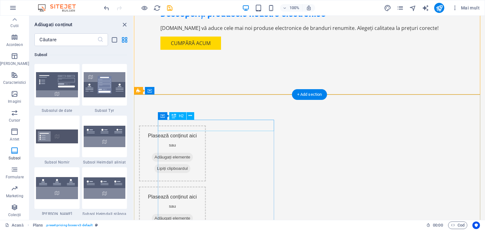
scroll to position [430, 0]
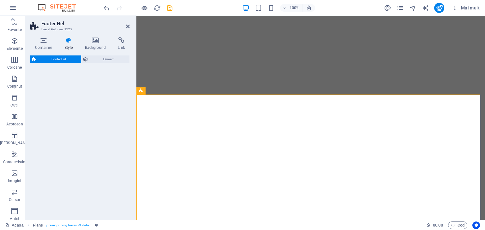
select select "%"
select select "rem"
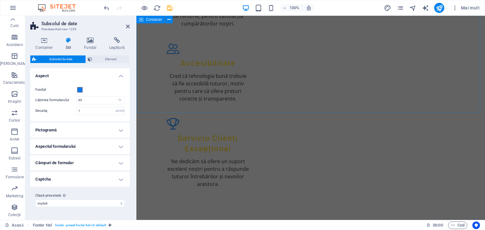
scroll to position [2403, 0]
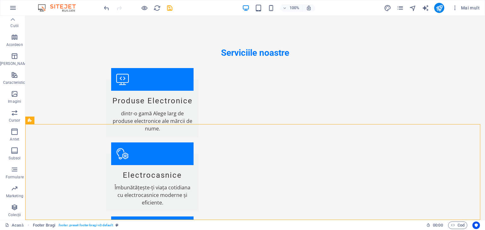
click at [396, 5] on div "Mai mult" at bounding box center [432, 8] width 98 height 10
click at [399, 5] on icon "pagini" at bounding box center [399, 7] width 7 height 7
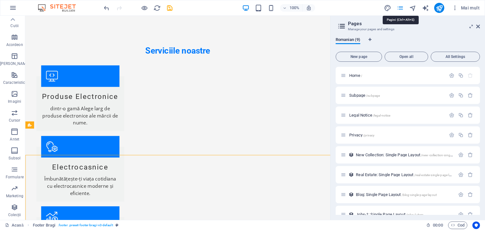
scroll to position [2387, 0]
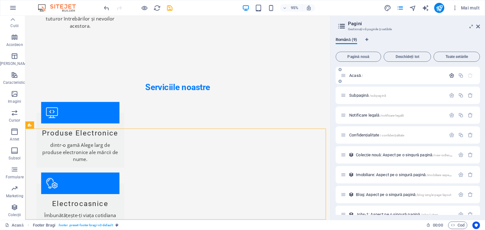
click at [449, 74] on icon "button" at bounding box center [451, 75] width 5 height 5
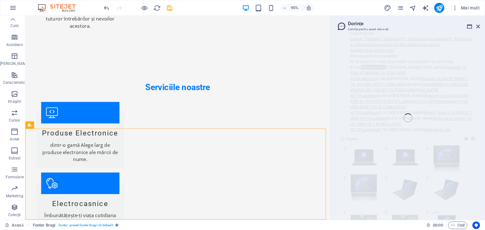
click at [382, 122] on div "Acasă Favorite Elemente Coloane Conţinut Cutii Acordeon Tabele Caracteristici I…" at bounding box center [242, 118] width 485 height 204
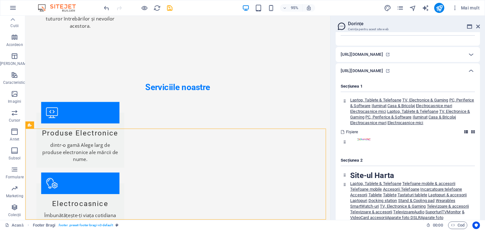
scroll to position [1820, 0]
click at [472, 7] on font "Mai mult" at bounding box center [470, 7] width 19 height 5
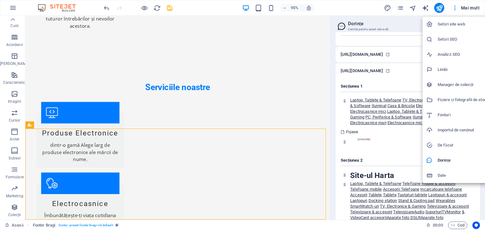
click at [416, 14] on div at bounding box center [242, 115] width 485 height 230
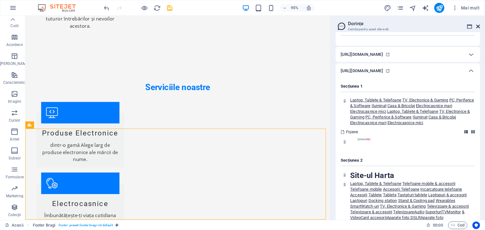
click at [477, 27] on icon at bounding box center [478, 26] width 4 height 5
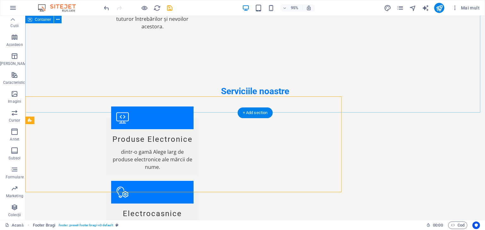
scroll to position [2425, 0]
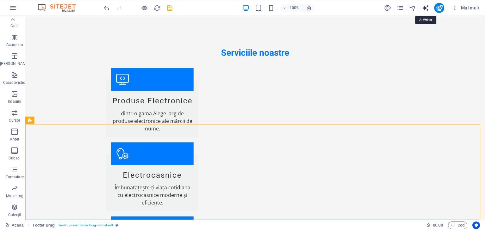
click at [425, 8] on icon "generator_de_text" at bounding box center [424, 7] width 7 height 7
select select "English"
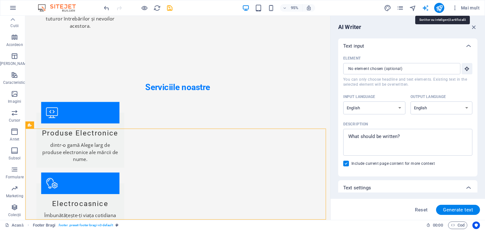
scroll to position [0, 0]
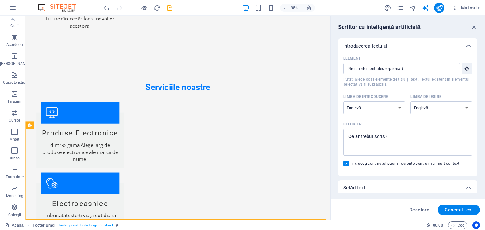
click at [416, 62] on div "Element" at bounding box center [406, 58] width 127 height 9
click at [416, 63] on input "Element ​ Puteți alege doar elemente de titlu și text. Textul existent în eleme…" at bounding box center [399, 68] width 113 height 11
click at [423, 70] on input "Element ​ Puteți alege doar elemente de titlu și text. Textul existent în eleme…" at bounding box center [399, 68] width 113 height 11
click at [395, 110] on select "albanez arabic armean Awadhi Azerbaidjan Bașkir Bască Belarusă Bengaleză Bhojpu…" at bounding box center [374, 108] width 62 height 13
select select "Romanian"
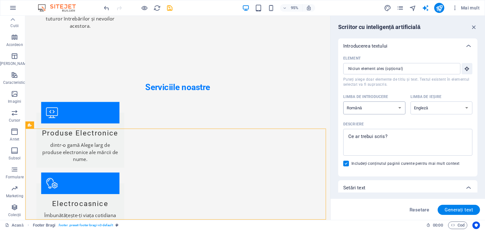
click at [343, 102] on select "albanez arabic armean Awadhi Azerbaidjan Bașkir Bască Belarusă Bengaleză Bhojpu…" at bounding box center [374, 108] width 62 height 13
click at [438, 107] on select "albanez arabic armean Awadhi Azerbaidjan Bașkir Bască Belarusă Bengaleză Bhojpu…" at bounding box center [441, 108] width 62 height 13
select select "Romanian"
click at [410, 102] on select "albanez arabic armean Awadhi Azerbaidjan Bașkir Bască Belarusă Bengaleză Bhojpu…" at bounding box center [441, 108] width 62 height 13
click at [456, 214] on button "Generați text" at bounding box center [458, 210] width 42 height 10
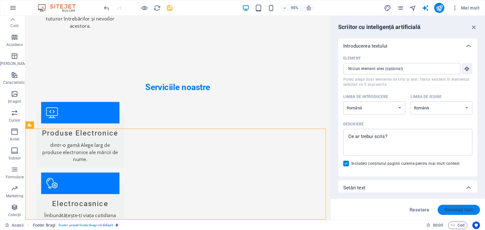
type textarea "x"
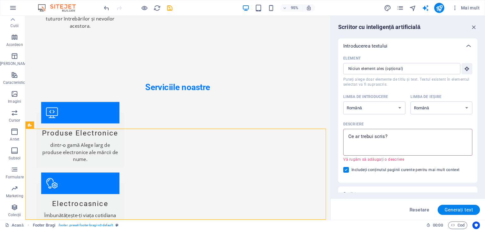
click at [404, 6] on div "Mai mult" at bounding box center [432, 8] width 98 height 10
click at [399, 8] on icon "pagini" at bounding box center [399, 7] width 7 height 7
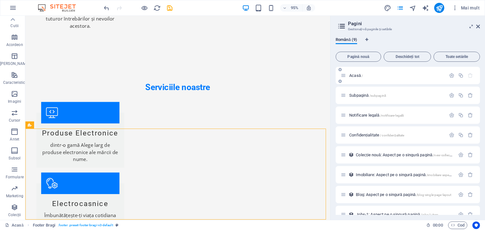
click at [346, 74] on div "Acasă /" at bounding box center [392, 75] width 105 height 7
click at [458, 54] on button "Toate setările" at bounding box center [456, 57] width 46 height 10
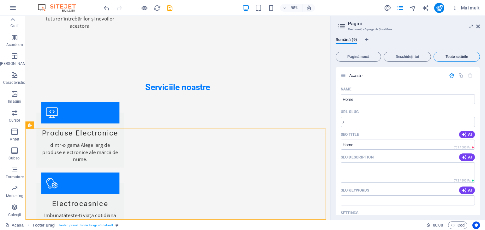
scroll to position [1280, 0]
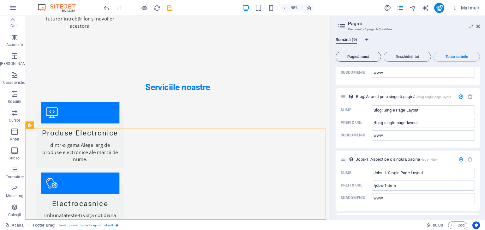
click at [360, 57] on font "Pagină nouă" at bounding box center [358, 57] width 22 height 4
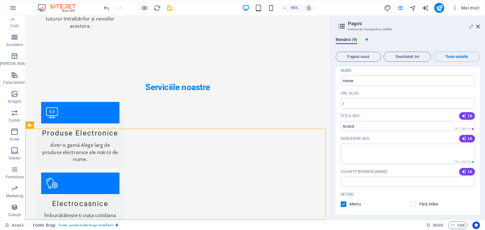
scroll to position [0, 0]
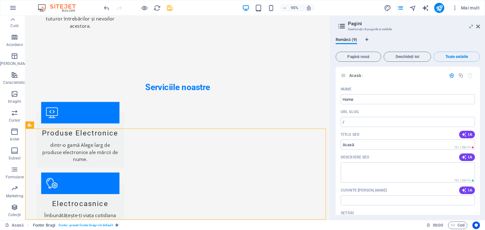
drag, startPoint x: 476, startPoint y: 26, endPoint x: 418, endPoint y: 7, distance: 61.4
click at [476, 26] on icon at bounding box center [478, 26] width 4 height 5
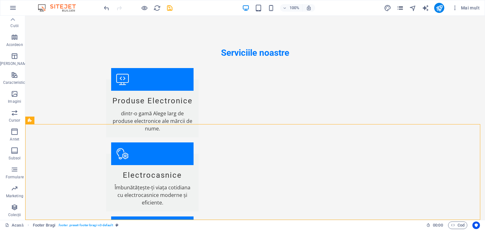
click at [398, 5] on icon "pagini" at bounding box center [399, 7] width 7 height 7
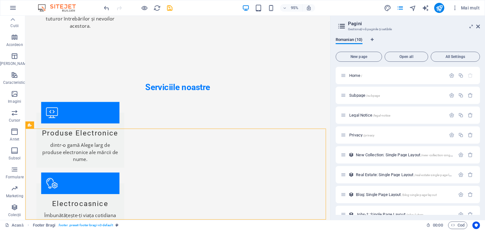
scroll to position [137, 0]
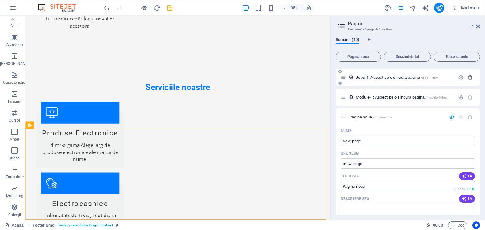
click at [470, 79] on icon "button" at bounding box center [469, 77] width 5 height 5
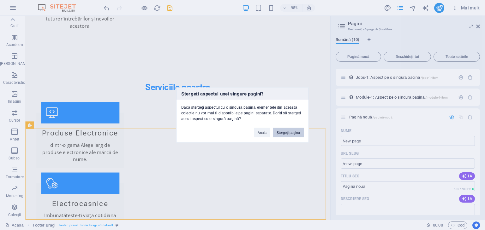
click at [281, 133] on font "Ștergeți pagina" at bounding box center [287, 133] width 23 height 4
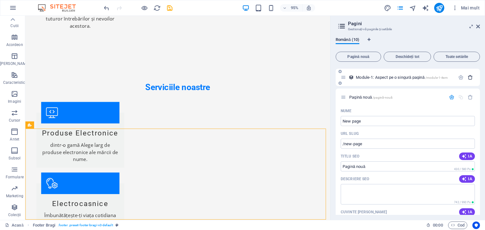
click at [469, 78] on icon "button" at bounding box center [469, 77] width 5 height 5
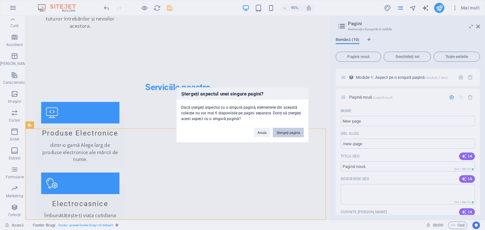
click at [283, 130] on button "Ștergeți pagina" at bounding box center [288, 132] width 31 height 9
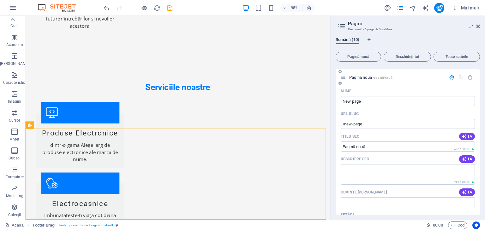
click at [452, 76] on icon "button" at bounding box center [451, 77] width 5 height 5
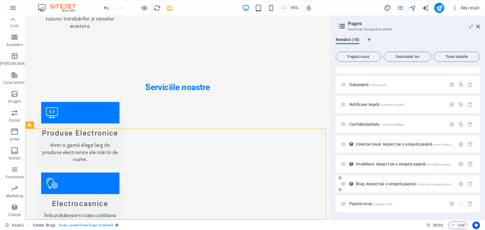
scroll to position [0, 0]
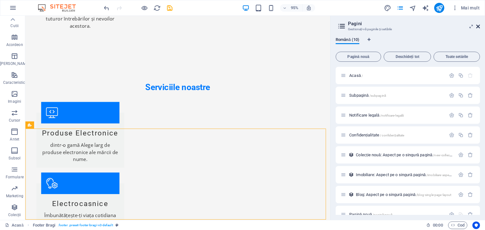
click at [477, 24] on icon at bounding box center [478, 26] width 4 height 5
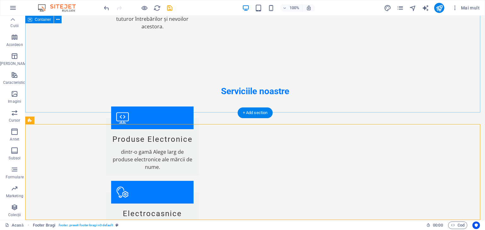
scroll to position [2425, 0]
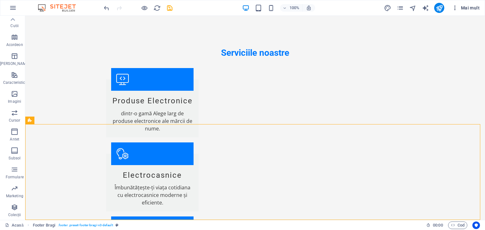
click at [466, 12] on button "Mai mult" at bounding box center [465, 8] width 33 height 10
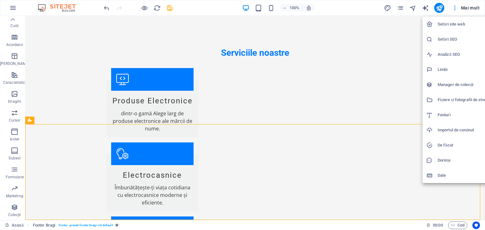
click at [445, 177] on font "Date" at bounding box center [441, 175] width 8 height 5
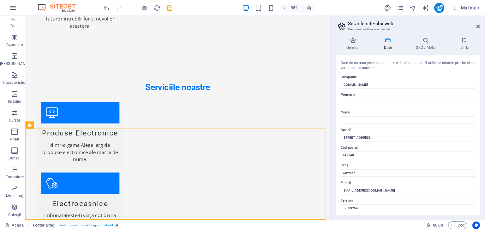
scroll to position [143, 0]
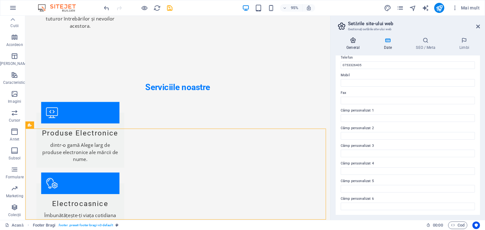
click at [353, 47] on font "General" at bounding box center [352, 47] width 13 height 4
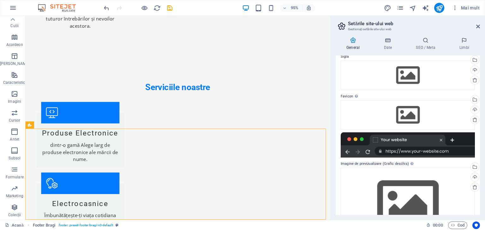
scroll to position [0, 0]
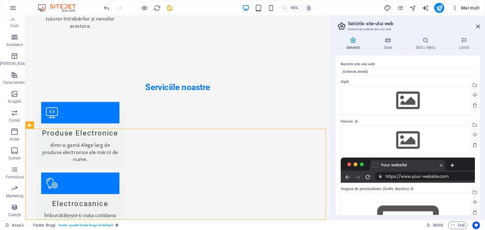
click at [463, 8] on font "Mai mult" at bounding box center [470, 7] width 19 height 5
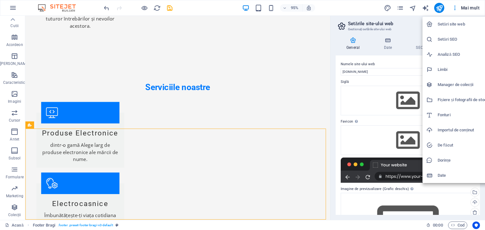
click at [453, 83] on font "Manager de colecții" at bounding box center [455, 84] width 36 height 5
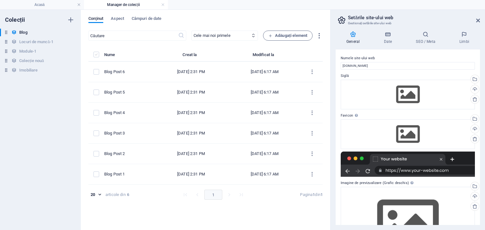
click at [98, 56] on label "listă de articole" at bounding box center [96, 55] width 6 height 6
click at [0, 0] on input "listă de articole" at bounding box center [0, 0] width 0 height 0
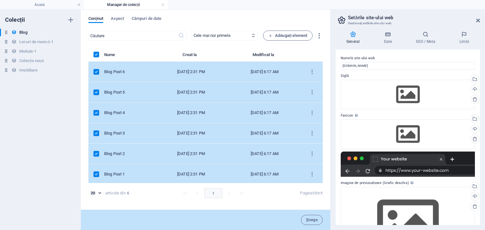
scroll to position [1, 0]
click at [318, 34] on icon "button" at bounding box center [318, 35] width 7 height 7
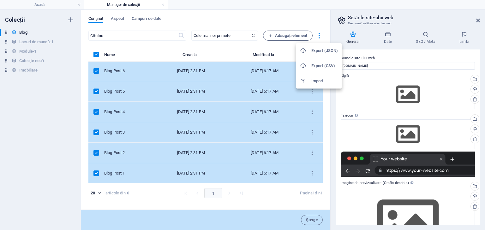
click at [254, 21] on div at bounding box center [242, 115] width 485 height 230
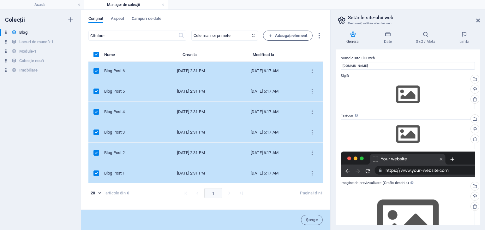
click at [195, 72] on div "Aug 28, 2024 2:31 PM" at bounding box center [190, 71] width 63 height 6
select select "Category 2"
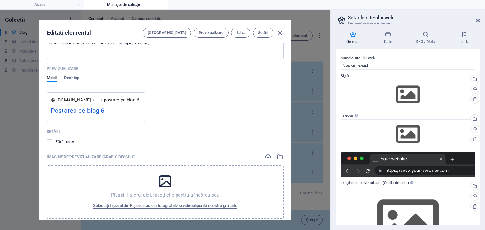
scroll to position [513, 0]
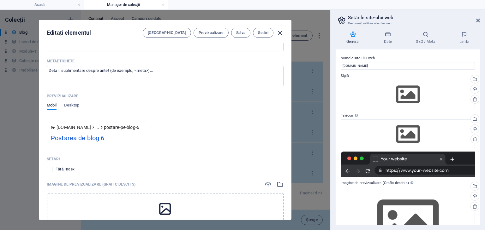
click at [280, 32] on icon "button" at bounding box center [279, 32] width 7 height 7
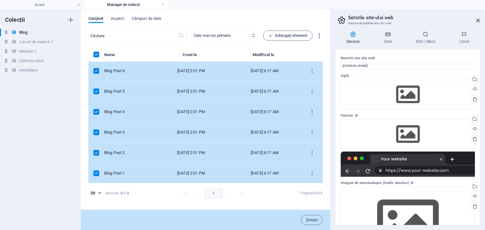
type input "2025-10-04"
type input "blog-post-6"
click at [80, 5] on link at bounding box center [79, 5] width 4 height 6
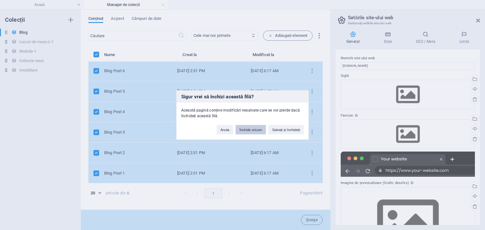
click at [254, 131] on font "Închide oricum" at bounding box center [250, 130] width 23 height 4
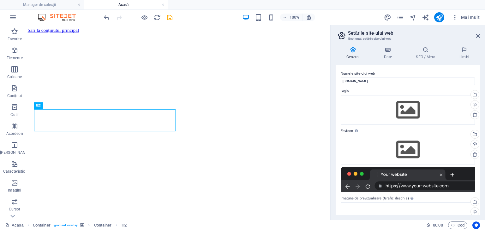
scroll to position [0, 0]
click at [478, 33] on icon at bounding box center [478, 35] width 4 height 5
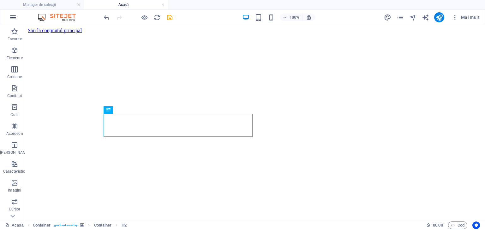
click at [15, 14] on icon "button" at bounding box center [13, 18] width 8 height 8
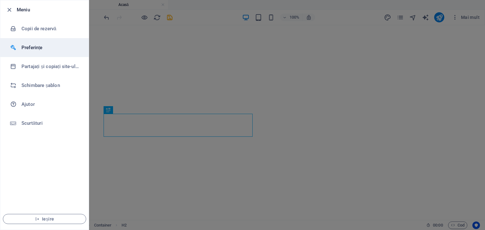
click at [40, 48] on font "Preferințe" at bounding box center [31, 48] width 21 height 6
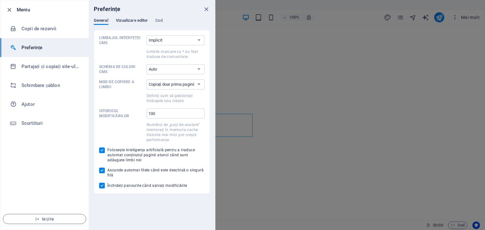
click at [141, 18] on font "Vizualizare editor" at bounding box center [132, 20] width 32 height 5
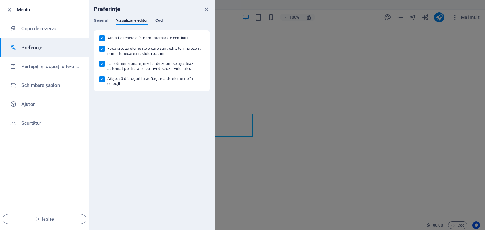
click at [161, 19] on font "Cod" at bounding box center [158, 20] width 7 height 5
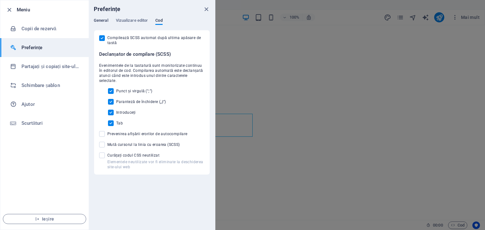
click at [96, 18] on font "General" at bounding box center [101, 20] width 15 height 5
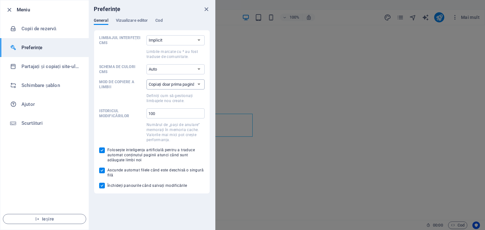
click at [177, 85] on select "Copiați doar prima pagină Copiați toate paginile" at bounding box center [175, 85] width 58 height 10
click at [137, 87] on p "Mod de copiere a limbii" at bounding box center [121, 85] width 45 height 10
click at [146, 87] on select "Copiați doar prima pagină Copiați toate paginile" at bounding box center [175, 85] width 58 height 10
click at [164, 63] on div "Limbajul interfeței CMS Implicit Germană Engleză Spaniolă Suomi* Franceză maghi…" at bounding box center [151, 111] width 105 height 153
click at [165, 67] on select "Auto Întuneric Aprinde" at bounding box center [175, 69] width 58 height 10
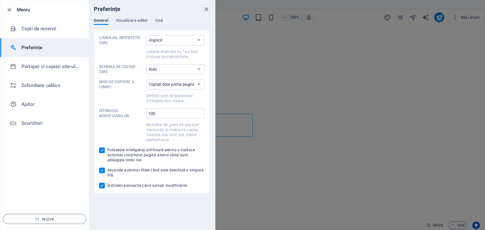
click at [119, 80] on font "Mod de copiere a limbii" at bounding box center [116, 84] width 35 height 9
click at [146, 80] on select "Copiați doar prima pagină Copiați toate paginile" at bounding box center [175, 85] width 58 height 10
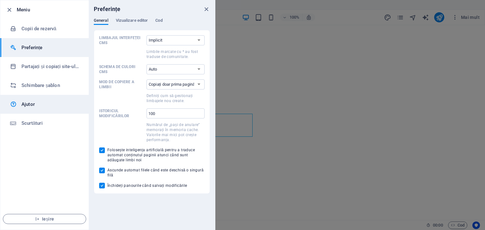
click at [50, 109] on link "Ajutor" at bounding box center [44, 104] width 88 height 19
click at [31, 100] on link "Ajutor" at bounding box center [44, 104] width 88 height 19
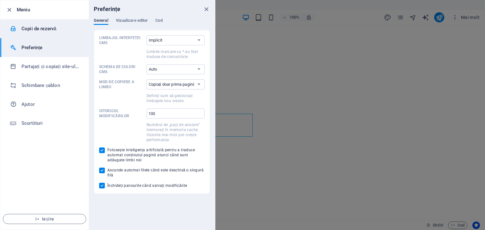
click at [47, 32] on h6 "Copii de rezervă" at bounding box center [50, 29] width 58 height 8
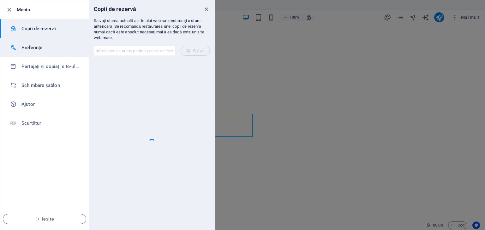
click at [43, 44] on h6 "Preferințe" at bounding box center [50, 48] width 58 height 8
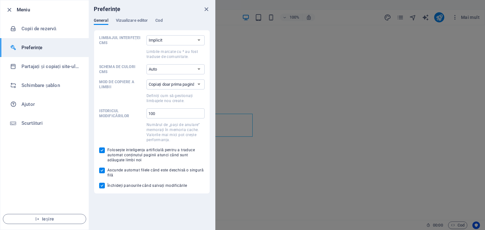
click at [155, 23] on div "General Vizualizare editor Cod" at bounding box center [152, 24] width 116 height 12
click at [155, 20] on div "General Vizualizare editor Cod" at bounding box center [152, 24] width 116 height 12
click at [158, 21] on font "Cod" at bounding box center [158, 20] width 7 height 5
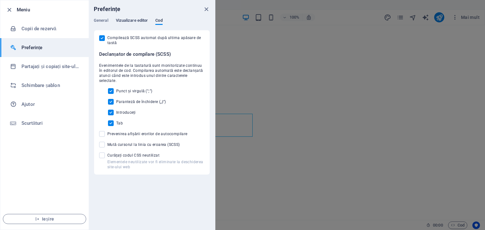
click at [134, 20] on font "Vizualizare editor" at bounding box center [132, 20] width 32 height 5
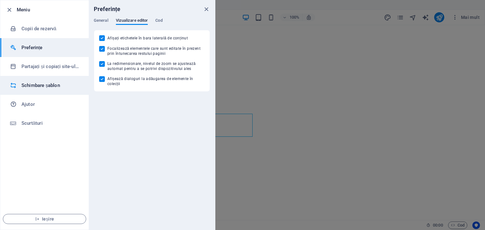
click at [56, 83] on font "Schimbare șablon" at bounding box center [40, 86] width 38 height 6
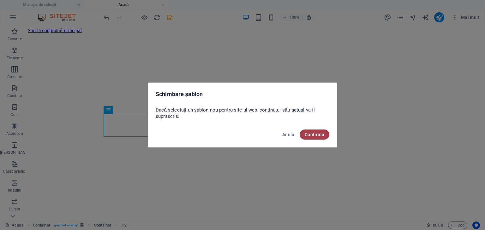
click at [315, 135] on font "Confirma" at bounding box center [314, 134] width 20 height 5
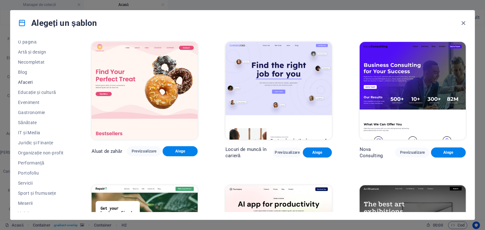
scroll to position [81, 0]
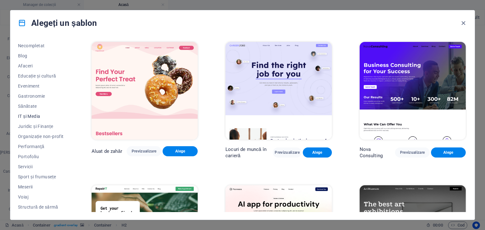
click at [38, 118] on font "IT și Media" at bounding box center [29, 116] width 22 height 5
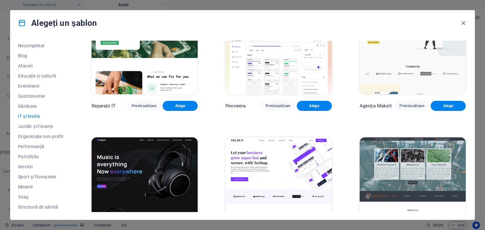
scroll to position [0, 0]
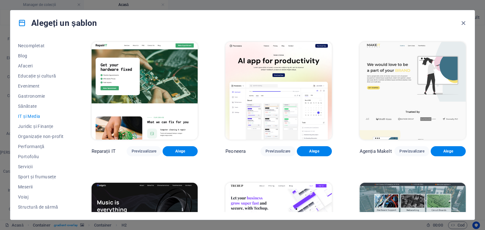
click at [295, 100] on img at bounding box center [278, 91] width 106 height 98
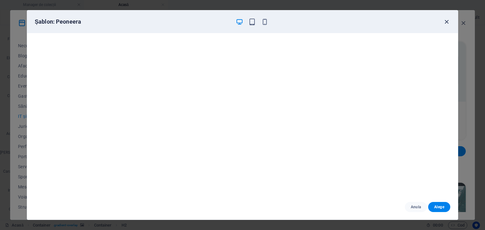
click at [447, 25] on icon "button" at bounding box center [446, 21] width 7 height 7
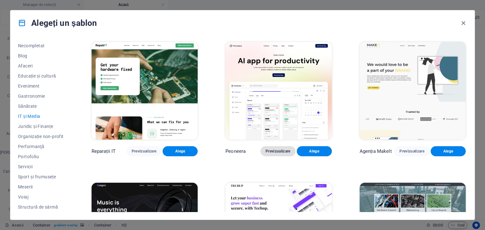
click at [276, 149] on font "Previzualizare" at bounding box center [277, 151] width 25 height 4
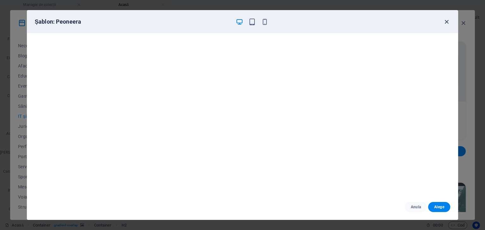
click at [447, 21] on icon "button" at bounding box center [446, 21] width 7 height 7
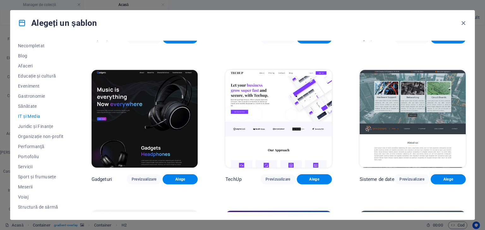
scroll to position [126, 0]
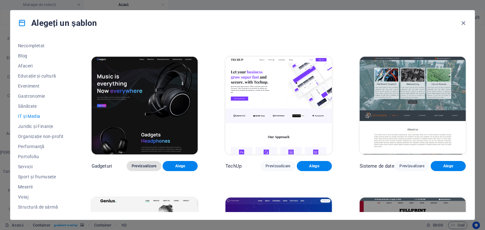
click at [138, 164] on font "Previzualizare" at bounding box center [144, 166] width 25 height 4
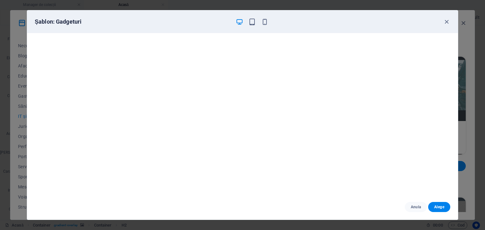
scroll to position [2, 0]
click at [256, 20] on div at bounding box center [251, 22] width 33 height 8
click at [261, 20] on icon "button" at bounding box center [264, 21] width 7 height 7
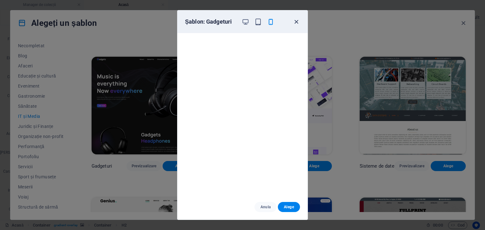
click at [294, 21] on icon "button" at bounding box center [295, 21] width 7 height 7
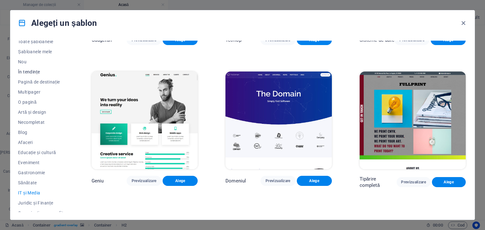
scroll to position [0, 0]
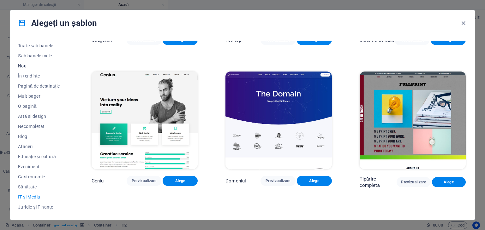
click at [20, 66] on font "Nou" at bounding box center [22, 65] width 9 height 5
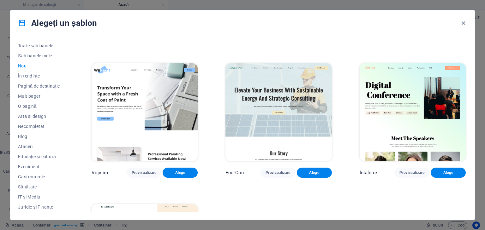
scroll to position [410, 0]
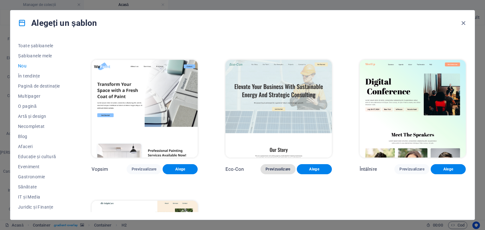
click at [266, 167] on font "Previzualizare" at bounding box center [277, 169] width 25 height 4
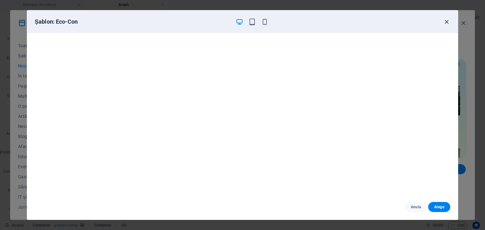
click at [445, 25] on icon "button" at bounding box center [446, 21] width 7 height 7
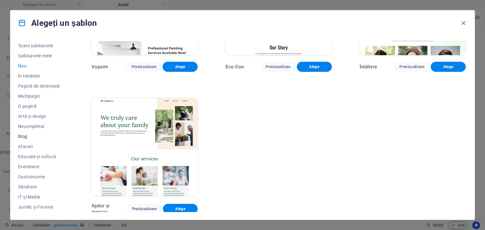
scroll to position [32, 0]
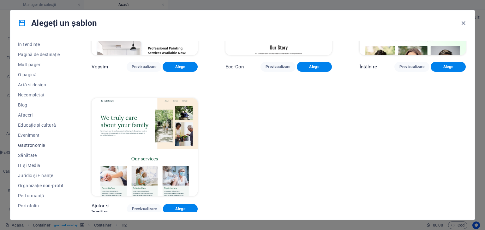
click at [46, 149] on button "Gastronomie" at bounding box center [41, 145] width 46 height 10
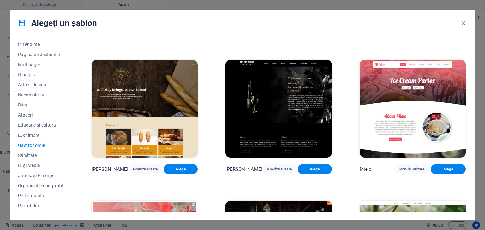
scroll to position [442, 0]
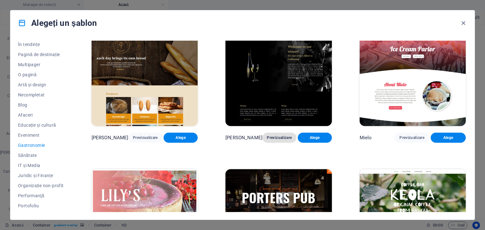
click at [279, 140] on button "Previzualizare" at bounding box center [279, 138] width 34 height 10
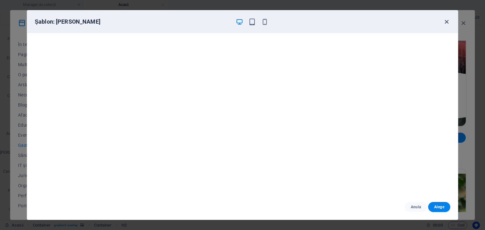
click at [444, 21] on icon "button" at bounding box center [446, 21] width 7 height 7
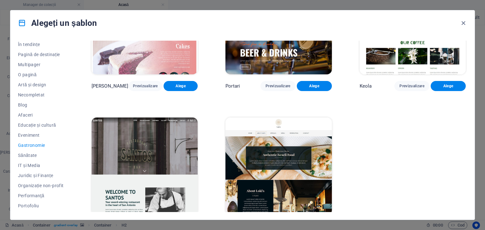
scroll to position [653, 0]
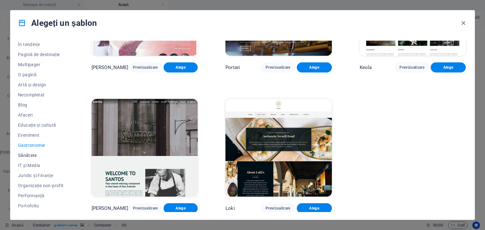
click at [35, 157] on font "Sănătate" at bounding box center [27, 155] width 19 height 5
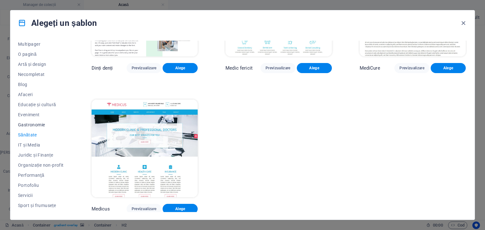
scroll to position [81, 0]
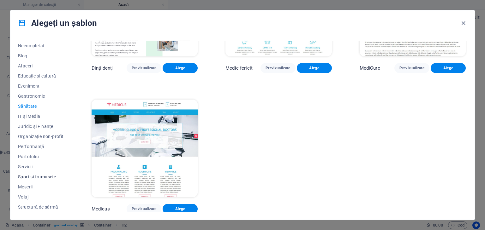
click at [48, 179] on font "Sport și frumusețe" at bounding box center [37, 176] width 38 height 5
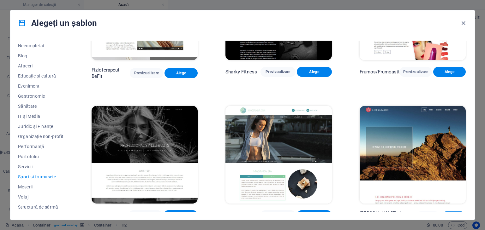
scroll to position [513, 0]
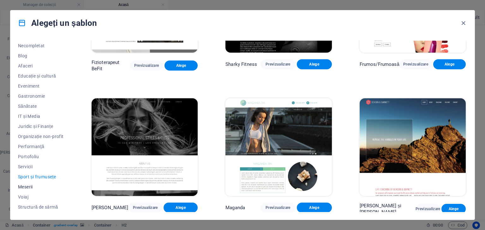
click at [41, 185] on span "Meserii" at bounding box center [41, 187] width 46 height 5
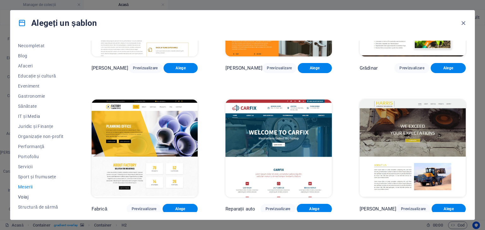
scroll to position [227, 0]
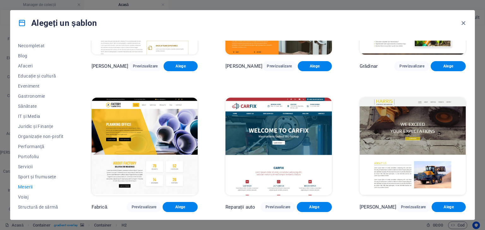
click at [269, 123] on img at bounding box center [278, 147] width 106 height 98
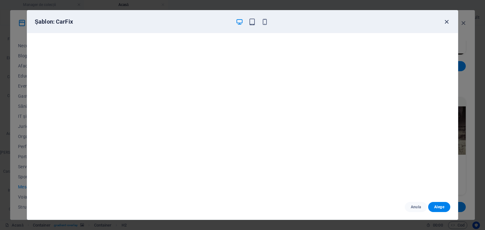
click at [447, 22] on icon "button" at bounding box center [446, 21] width 7 height 7
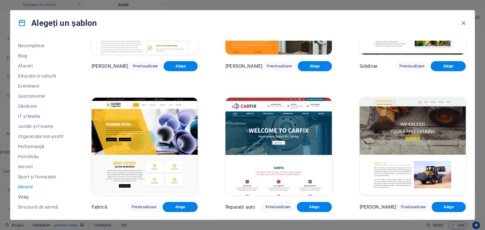
click at [25, 195] on font "Voiaj" at bounding box center [23, 197] width 10 height 5
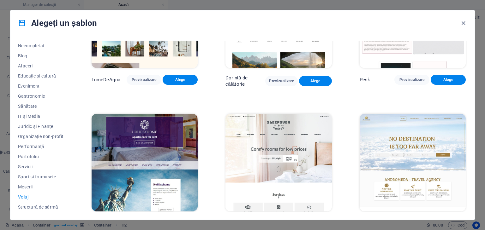
scroll to position [0, 0]
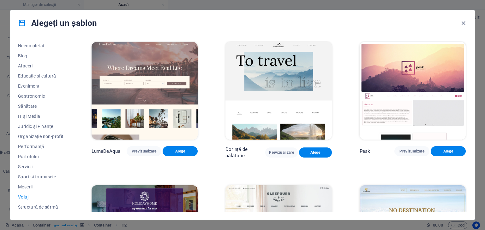
click at [177, 48] on img at bounding box center [144, 91] width 106 height 98
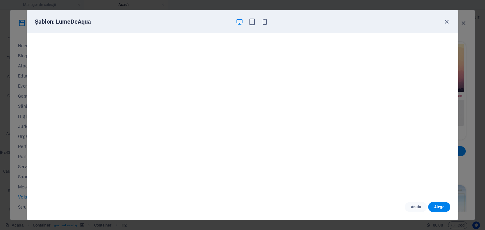
scroll to position [2, 0]
click at [446, 205] on button "Alege" at bounding box center [439, 207] width 22 height 10
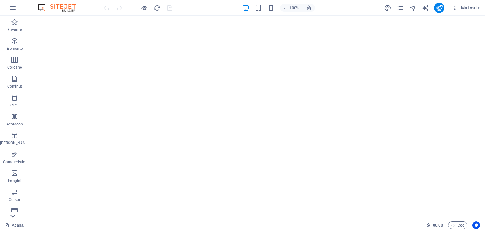
click at [13, 214] on icon at bounding box center [12, 216] width 9 height 9
click at [15, 175] on font "Formulare" at bounding box center [15, 177] width 18 height 4
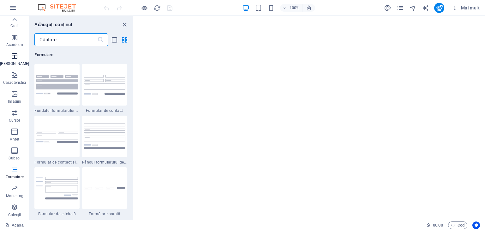
scroll to position [0, 0]
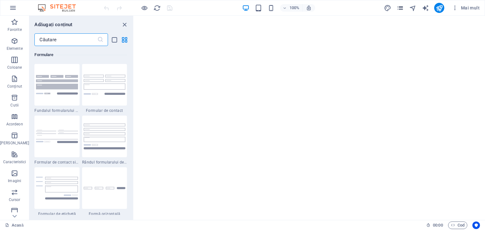
click at [399, 6] on icon "pagini" at bounding box center [399, 7] width 7 height 7
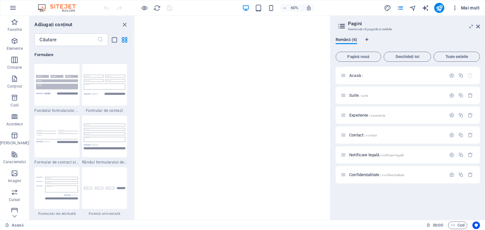
click at [469, 9] on font "Mai mult" at bounding box center [470, 7] width 19 height 5
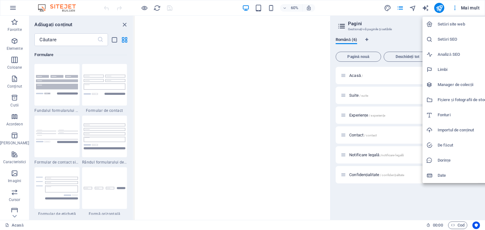
click at [56, 8] on div at bounding box center [242, 115] width 485 height 230
